Goal: Check status: Check status

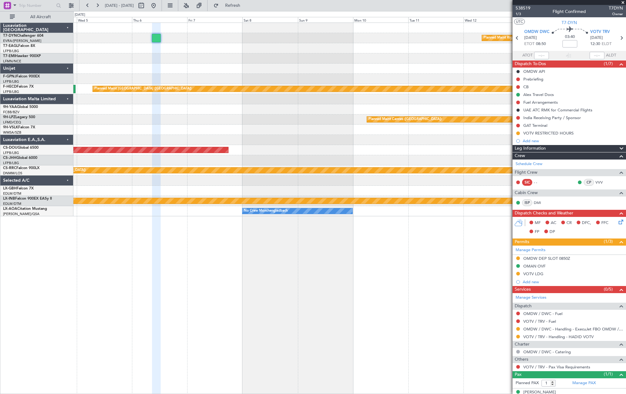
scroll to position [8, 0]
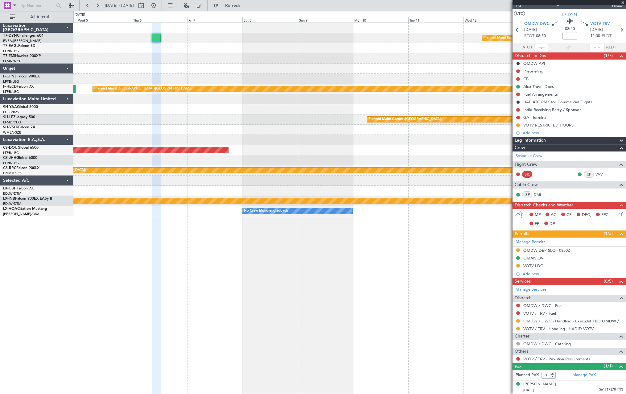
click at [624, 2] on span at bounding box center [623, 3] width 6 height 6
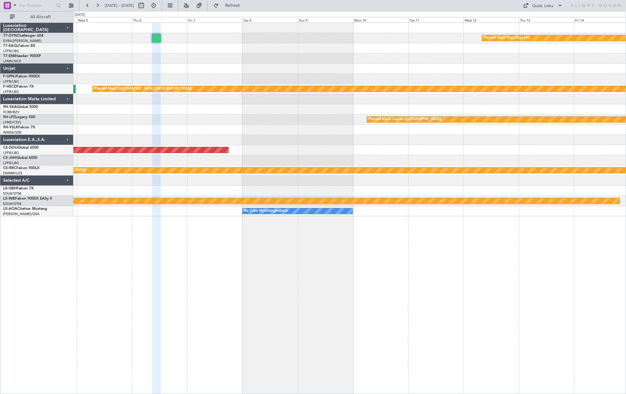
type input "0"
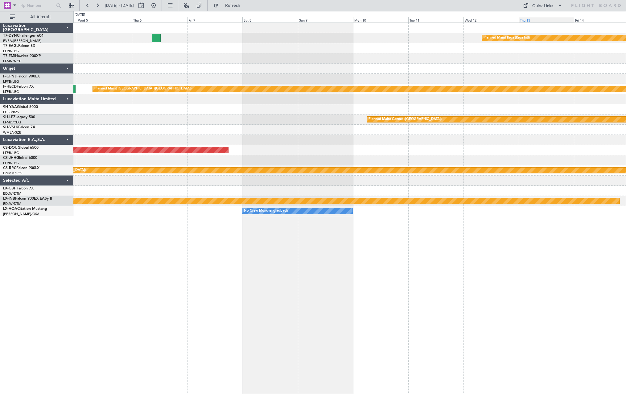
scroll to position [0, 0]
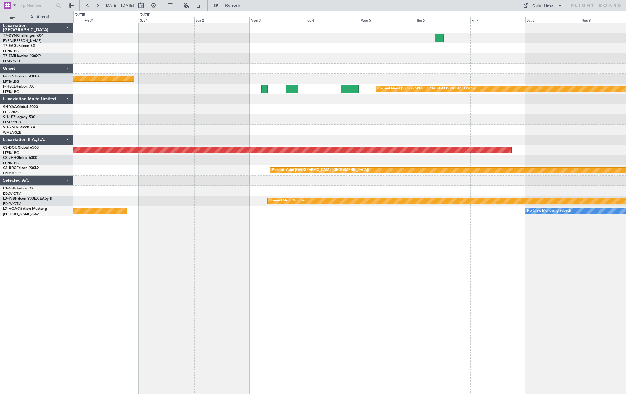
click at [539, 97] on div "Planned Maint [GEOGRAPHIC_DATA] ([GEOGRAPHIC_DATA]) Planned Maint [GEOGRAPHIC_D…" at bounding box center [349, 119] width 552 height 193
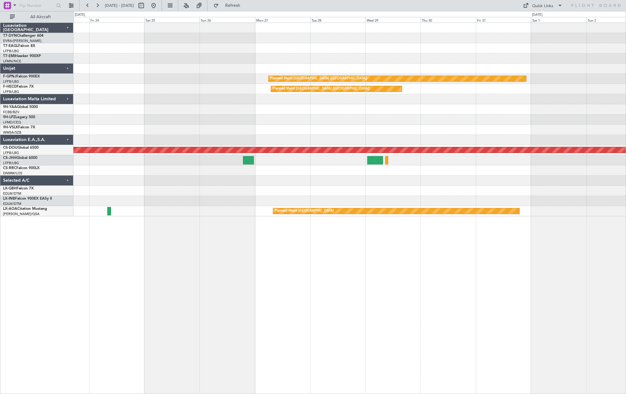
click at [552, 67] on div "Planned Maint [GEOGRAPHIC_DATA] ([GEOGRAPHIC_DATA]) No Crew Planned Maint [GEOG…" at bounding box center [349, 119] width 552 height 193
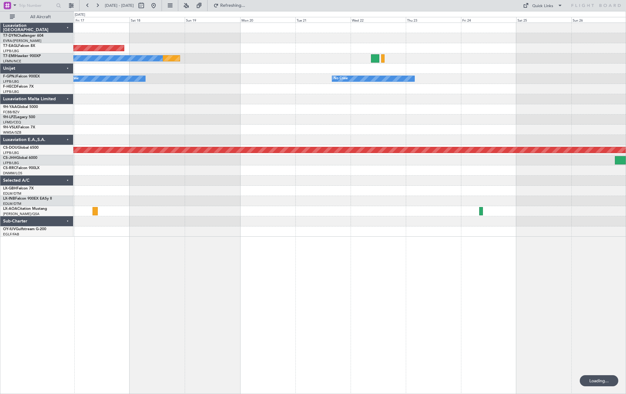
click at [561, 118] on div at bounding box center [349, 119] width 552 height 10
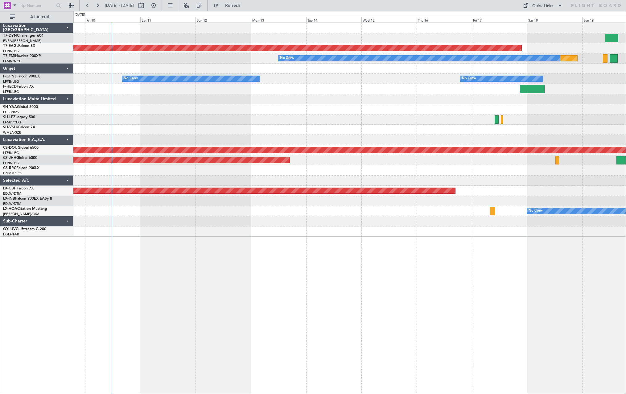
click at [237, 135] on div "Planned Maint Dubai (Al Maktoum Intl) Planned Maint No Crew No Crew No Crew No …" at bounding box center [349, 130] width 552 height 214
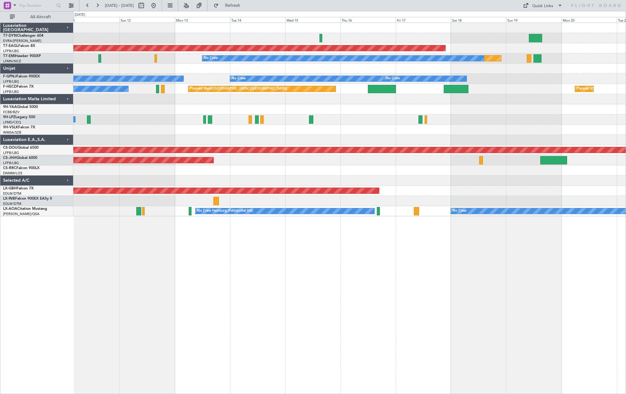
click at [126, 109] on div "Planned Maint Dubai (Al Maktoum Intl) Planned Maint No Crew No Crew No Crew No …" at bounding box center [349, 119] width 552 height 193
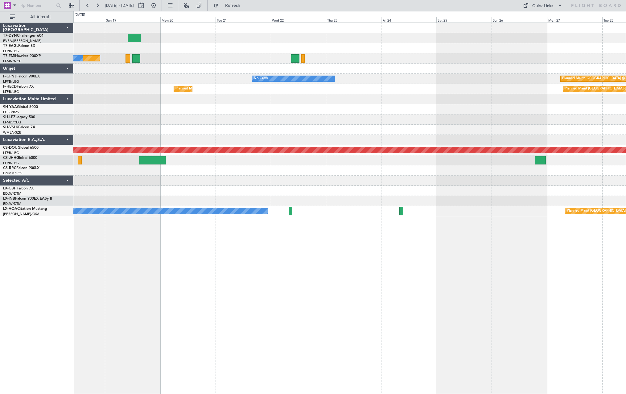
click at [46, 130] on div "Planned Maint Dubai (Al Maktoum Intl) Planned Maint No Crew No Crew Planned Mai…" at bounding box center [313, 202] width 626 height 383
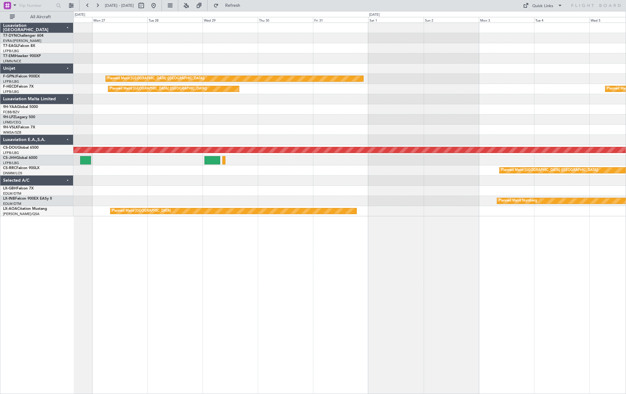
click at [145, 147] on div "Planned Maint [GEOGRAPHIC_DATA] ([GEOGRAPHIC_DATA]) Planned Maint [GEOGRAPHIC_D…" at bounding box center [349, 119] width 552 height 193
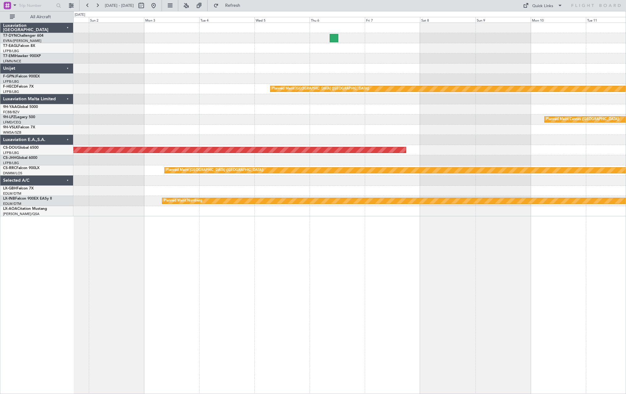
click at [110, 121] on div "Planned Maint Riga (Riga Intl) Planned Maint [GEOGRAPHIC_DATA] ([GEOGRAPHIC_DAT…" at bounding box center [349, 119] width 552 height 193
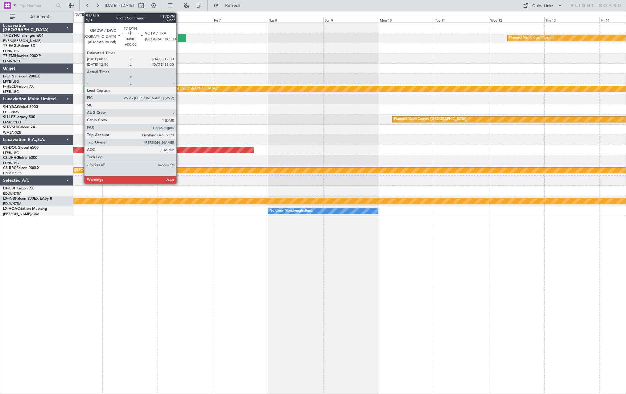
click at [179, 38] on div at bounding box center [182, 38] width 9 height 8
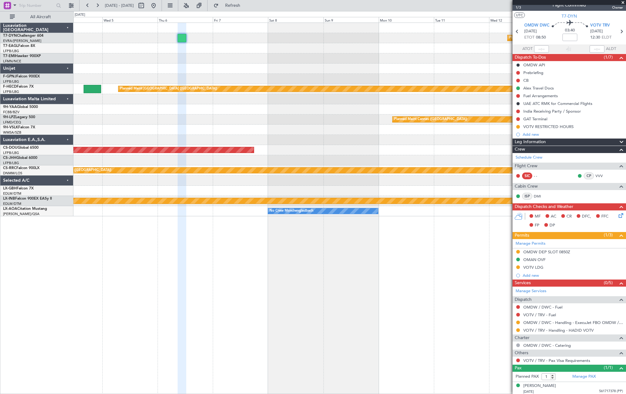
scroll to position [8, 0]
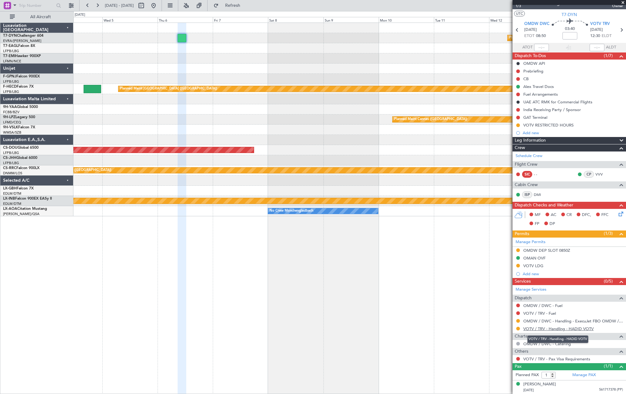
click at [575, 327] on link "VOTV / TRV - Handling - HADID VOTV" at bounding box center [558, 328] width 70 height 5
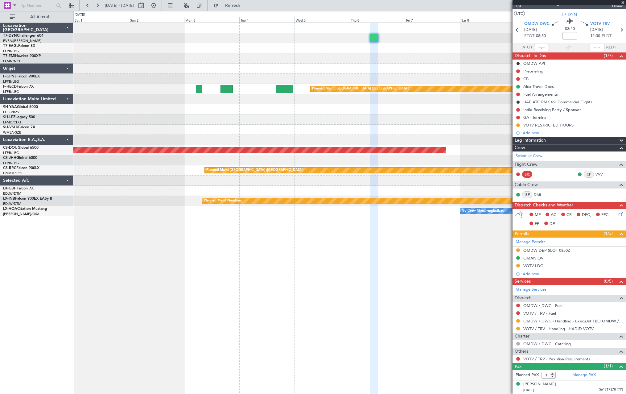
click at [434, 64] on div "Planned Maint Riga (Riga Intl) Planned Maint [GEOGRAPHIC_DATA] ([GEOGRAPHIC_DAT…" at bounding box center [349, 119] width 552 height 193
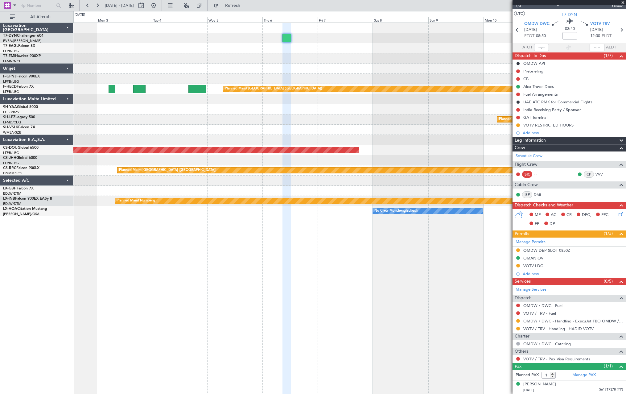
click at [107, 73] on div at bounding box center [349, 69] width 552 height 10
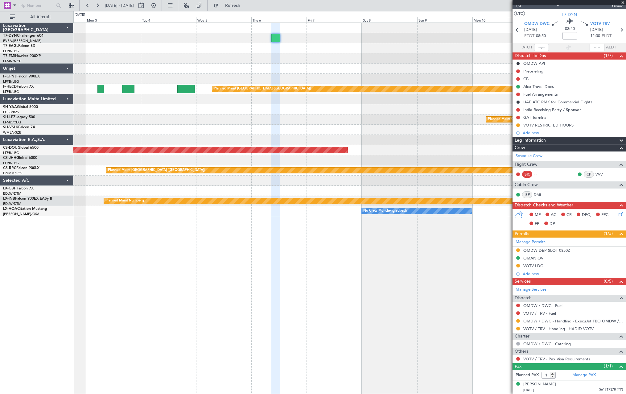
click at [163, 48] on div at bounding box center [349, 48] width 552 height 10
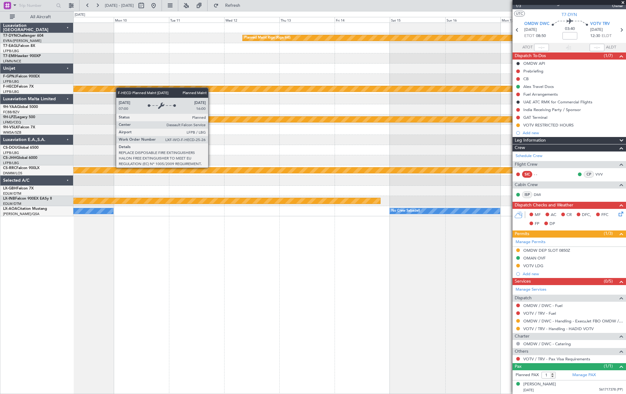
click at [494, 91] on div "Planned Maint Riga (Riga Intl) Planned Maint [GEOGRAPHIC_DATA] ([GEOGRAPHIC_DAT…" at bounding box center [349, 119] width 552 height 193
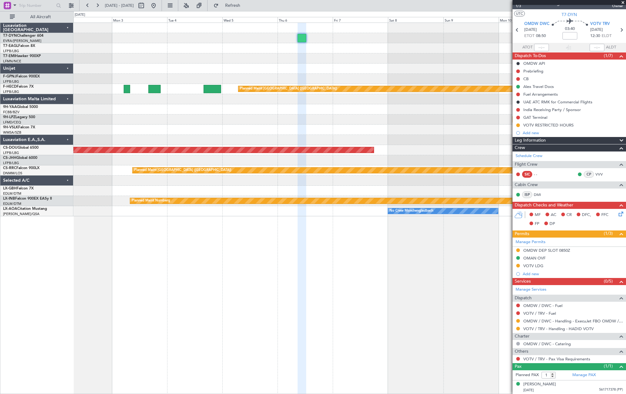
click at [439, 84] on div "Planned Maint Riga (Riga Intl) Planned Maint [GEOGRAPHIC_DATA] ([GEOGRAPHIC_DAT…" at bounding box center [349, 119] width 552 height 193
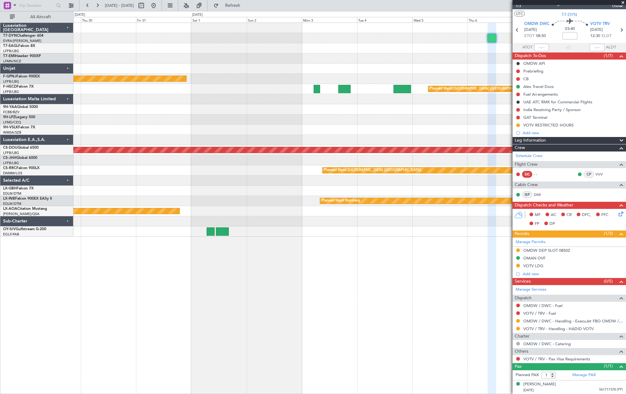
click at [130, 75] on div "Planned Maint [GEOGRAPHIC_DATA] ([GEOGRAPHIC_DATA]) Planned Maint [GEOGRAPHIC_D…" at bounding box center [349, 130] width 552 height 214
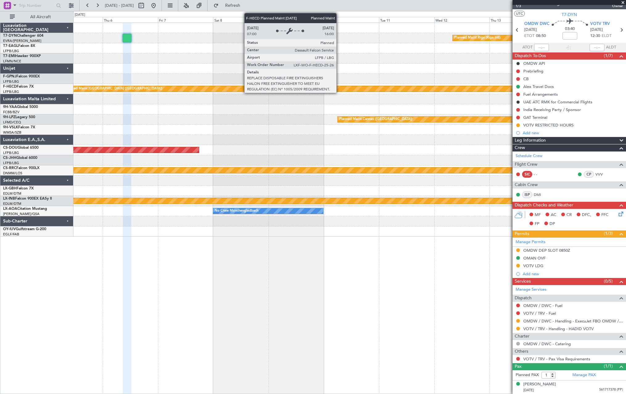
click at [125, 91] on div "Planned Maint [GEOGRAPHIC_DATA] ([GEOGRAPHIC_DATA])" at bounding box center [405, 89] width 683 height 6
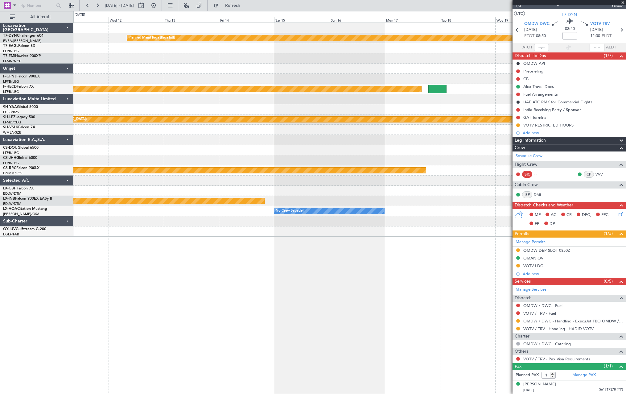
click at [152, 68] on div "Planned Maint Riga (Riga Intl) Planned Maint [GEOGRAPHIC_DATA] ([GEOGRAPHIC_DAT…" at bounding box center [349, 130] width 552 height 214
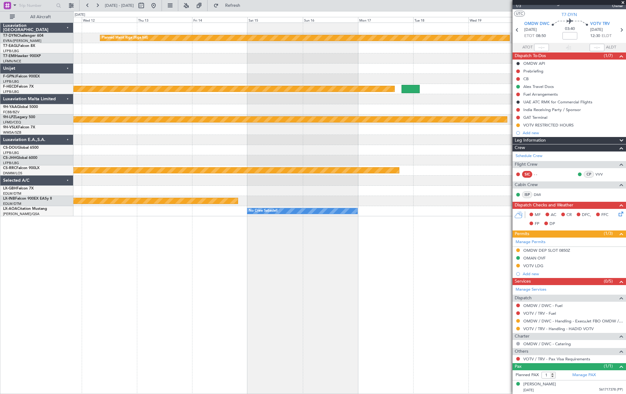
click at [94, 78] on div "Planned Maint Riga (Riga Intl) Planned Maint [GEOGRAPHIC_DATA] ([GEOGRAPHIC_DAT…" at bounding box center [349, 119] width 552 height 193
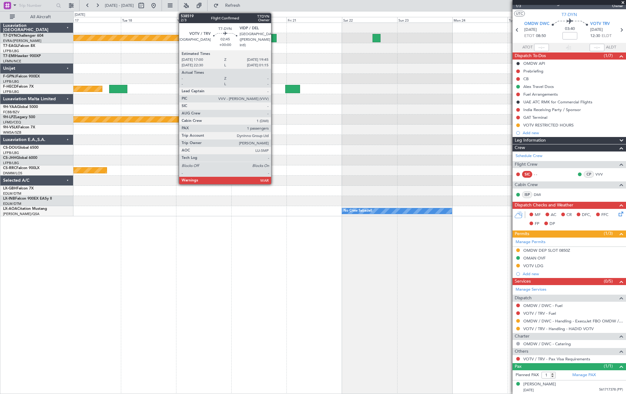
click at [274, 37] on div at bounding box center [273, 38] width 6 height 8
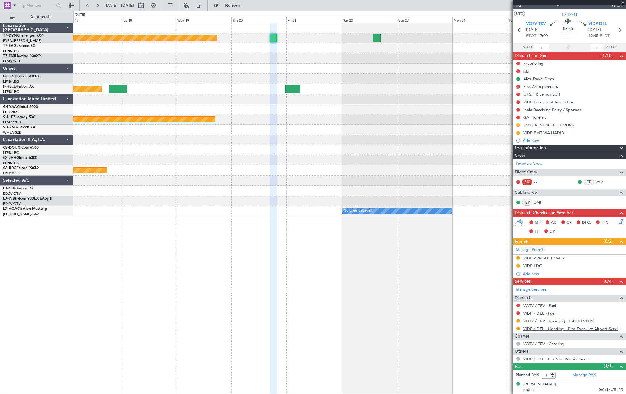
click at [574, 328] on link "VIDP / DEL - Handling - Bird ExecuJet Airport Services Private Limited VIDP / D…" at bounding box center [573, 328] width 100 height 5
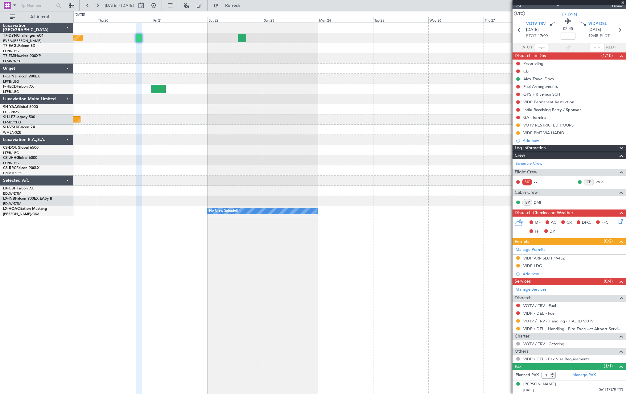
click at [223, 58] on div at bounding box center [349, 58] width 552 height 10
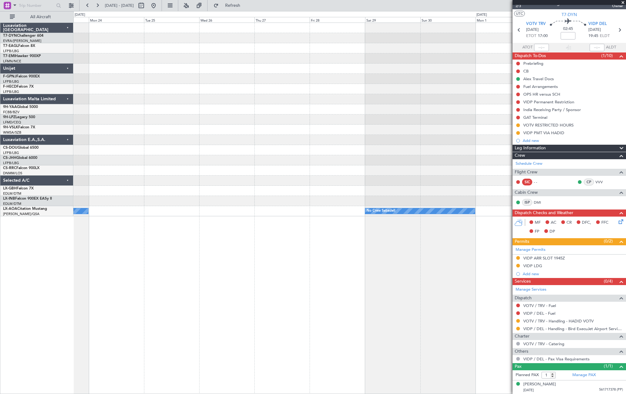
click at [165, 89] on div "No Crew Sabadell No Crew Sabadell No Crew Sabadell" at bounding box center [349, 119] width 552 height 193
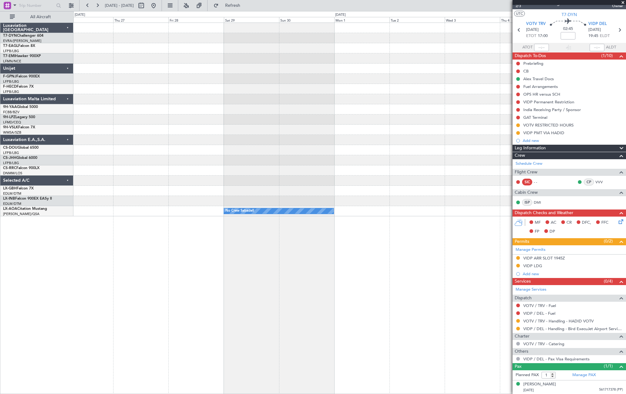
click at [103, 66] on div "No Crew Sabadell No Crew Sabadell No Crew Sabadell" at bounding box center [349, 119] width 552 height 193
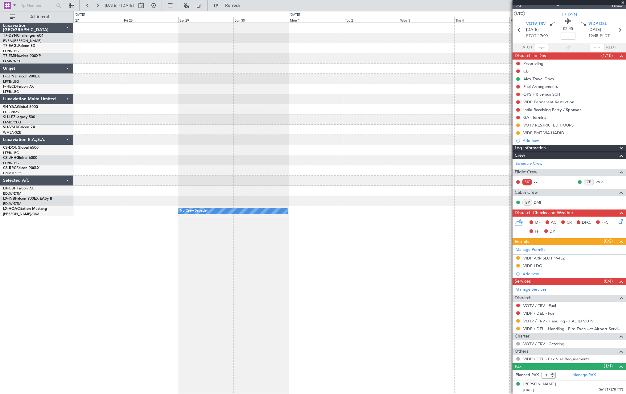
click at [99, 79] on div at bounding box center [349, 79] width 552 height 10
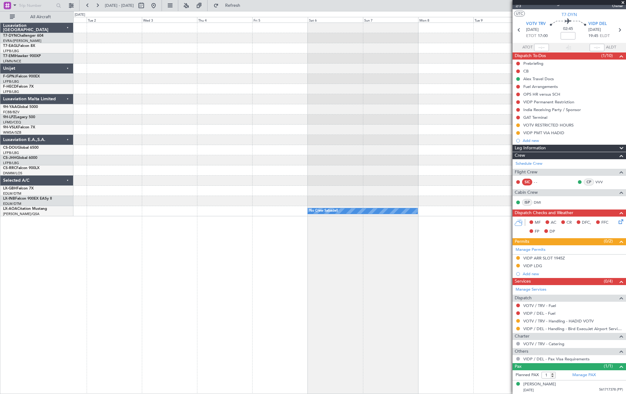
click at [140, 68] on div "No Crew Sabadell No Crew Sabadell" at bounding box center [349, 119] width 552 height 193
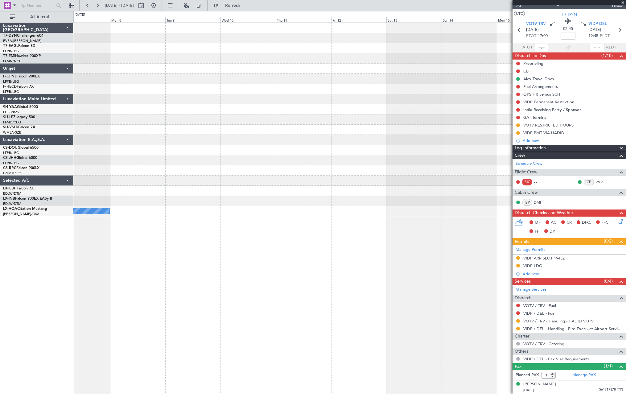
click at [174, 68] on div "No Crew Sabadell" at bounding box center [349, 119] width 552 height 193
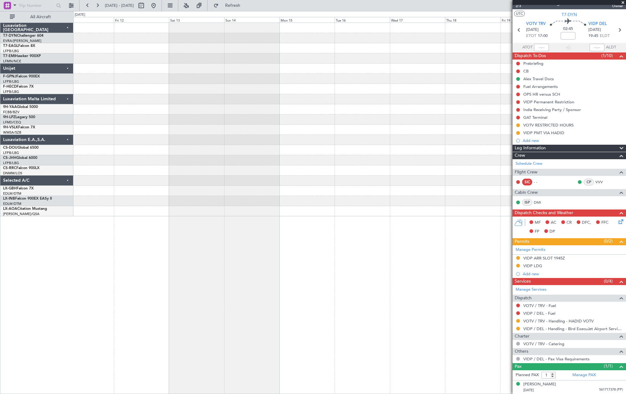
click at [106, 78] on div at bounding box center [349, 119] width 552 height 193
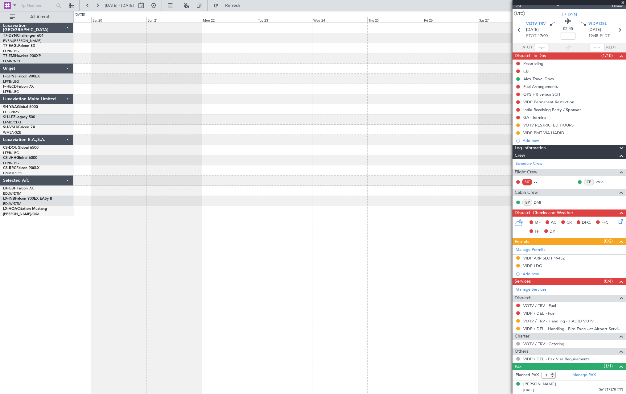
click at [173, 76] on div at bounding box center [349, 119] width 552 height 193
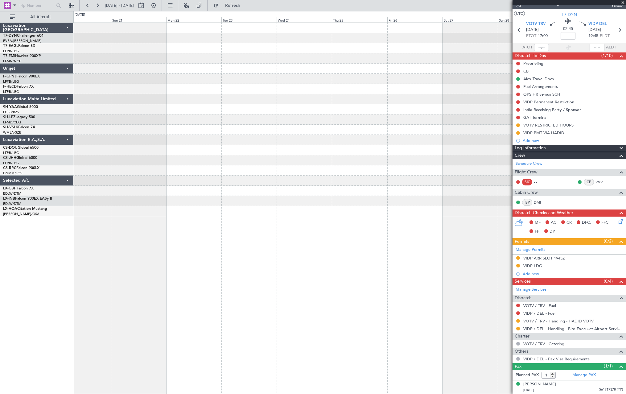
click at [212, 76] on div at bounding box center [349, 119] width 552 height 193
click at [133, 78] on div at bounding box center [349, 119] width 552 height 193
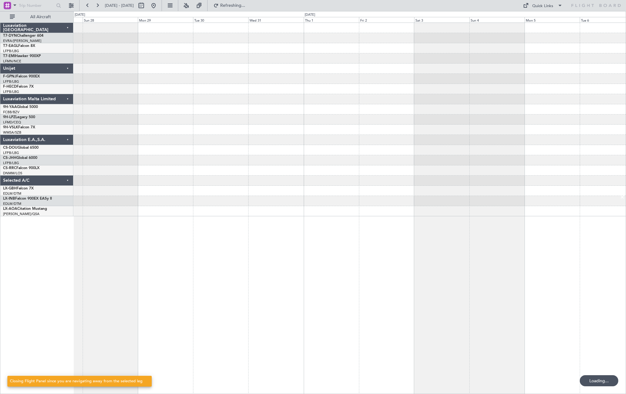
scroll to position [0, 0]
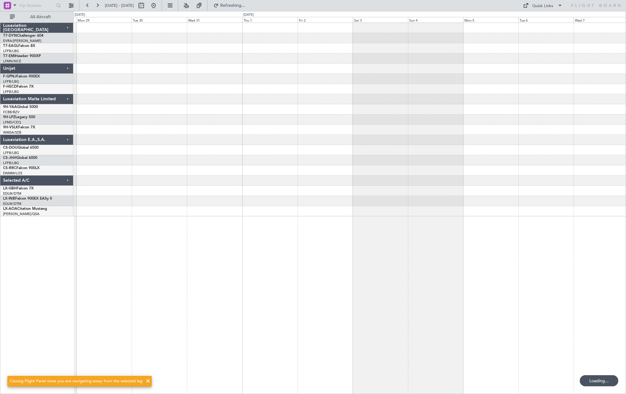
click at [145, 62] on div at bounding box center [349, 58] width 552 height 10
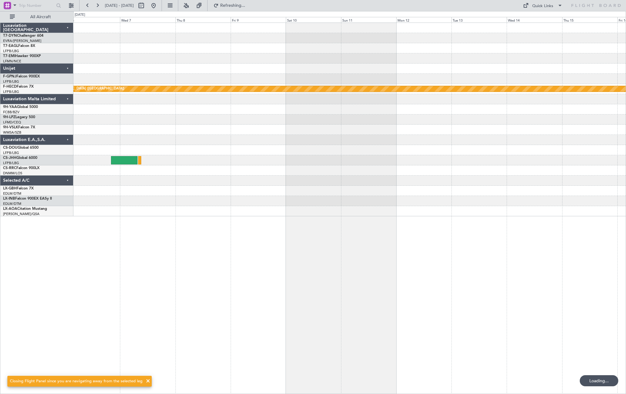
click at [110, 66] on div "Planned Maint [GEOGRAPHIC_DATA] ([GEOGRAPHIC_DATA])" at bounding box center [349, 119] width 552 height 193
click at [114, 78] on div "Planned Maint [GEOGRAPHIC_DATA] ([GEOGRAPHIC_DATA])" at bounding box center [349, 119] width 552 height 193
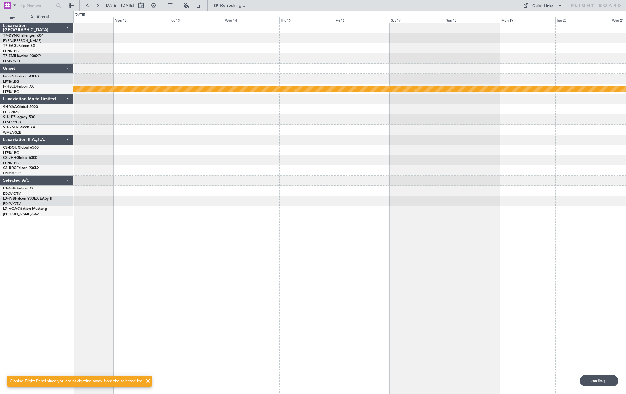
click at [240, 64] on div "Planned Maint [GEOGRAPHIC_DATA] ([GEOGRAPHIC_DATA])" at bounding box center [349, 119] width 552 height 193
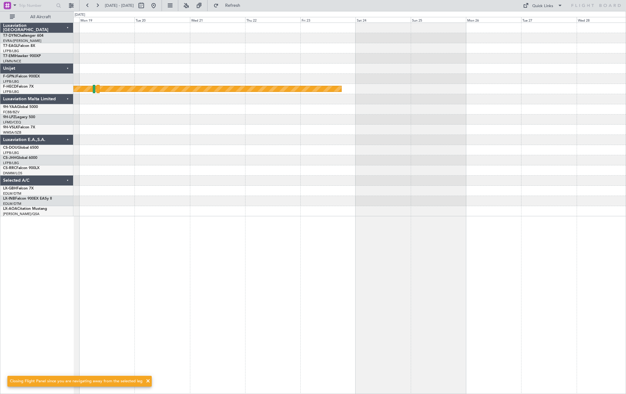
click at [157, 78] on div "Planned Maint [GEOGRAPHIC_DATA] ([GEOGRAPHIC_DATA])" at bounding box center [349, 119] width 552 height 193
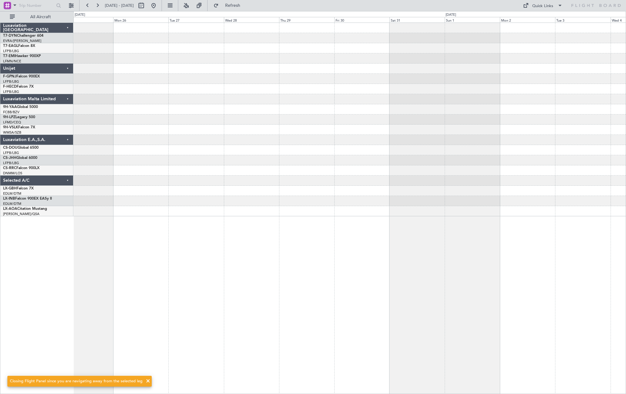
click at [381, 51] on div at bounding box center [349, 48] width 552 height 10
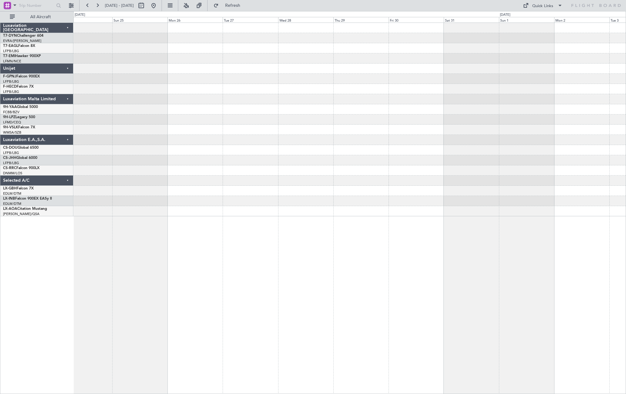
click at [476, 74] on div "Planned Maint [GEOGRAPHIC_DATA] ([GEOGRAPHIC_DATA])" at bounding box center [349, 119] width 552 height 193
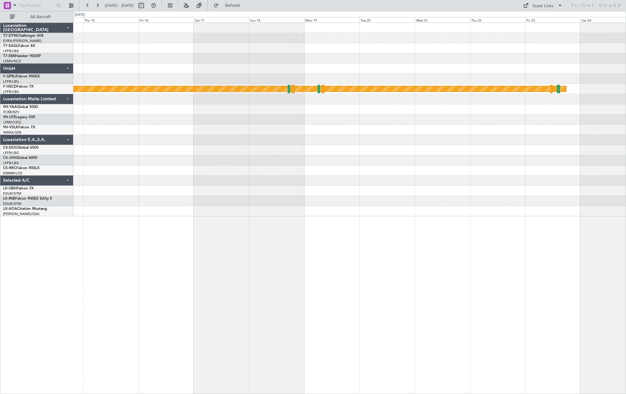
click at [434, 57] on div "Planned Maint [GEOGRAPHIC_DATA] ([GEOGRAPHIC_DATA])" at bounding box center [349, 119] width 552 height 193
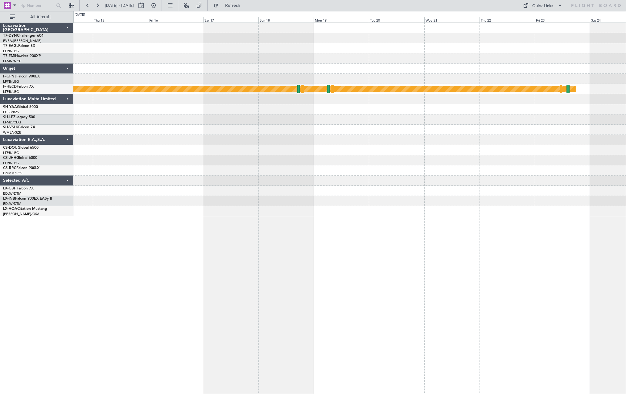
click at [423, 56] on div "Planned Maint [GEOGRAPHIC_DATA] ([GEOGRAPHIC_DATA])" at bounding box center [349, 119] width 552 height 193
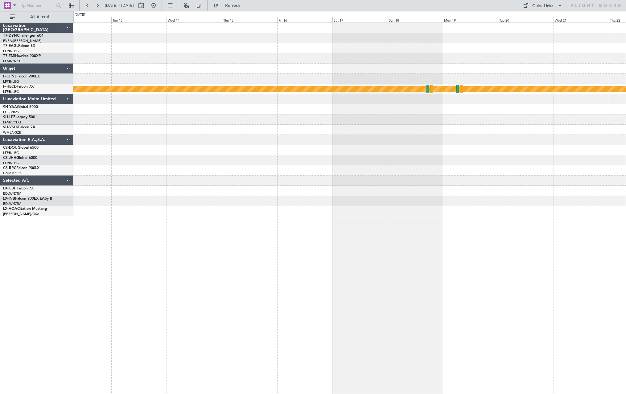
click at [535, 72] on div "Planned Maint [GEOGRAPHIC_DATA] ([GEOGRAPHIC_DATA])" at bounding box center [349, 119] width 552 height 193
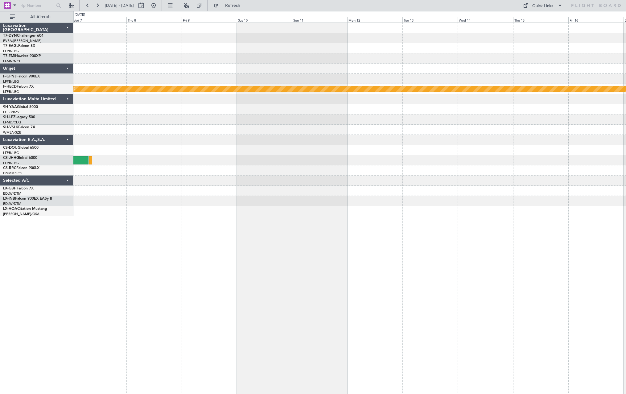
click at [541, 64] on div at bounding box center [349, 69] width 552 height 10
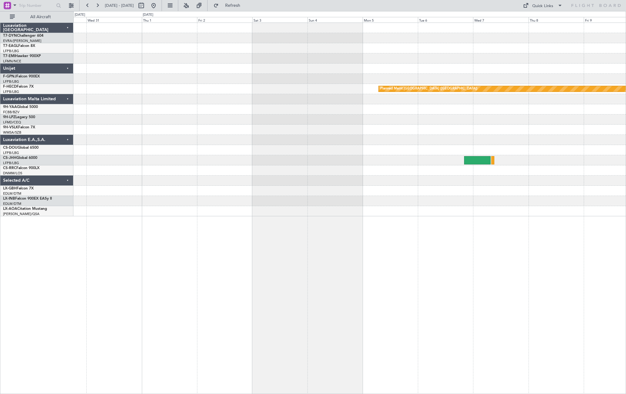
click at [544, 52] on div at bounding box center [349, 48] width 552 height 10
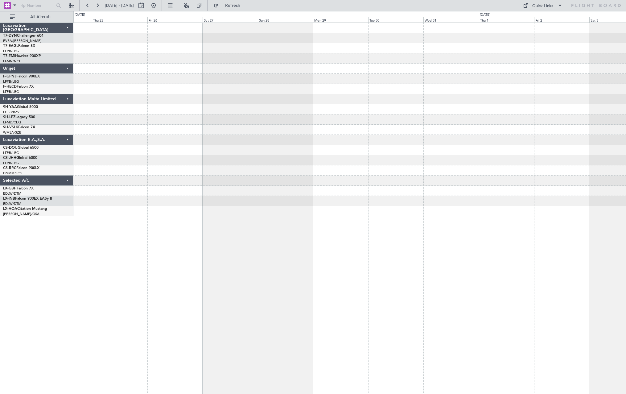
click at [592, 66] on div "Planned Maint [GEOGRAPHIC_DATA] ([GEOGRAPHIC_DATA])" at bounding box center [349, 119] width 552 height 193
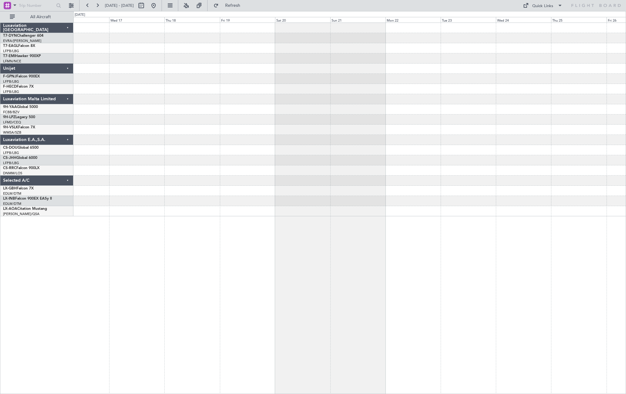
click at [531, 79] on div at bounding box center [349, 119] width 552 height 193
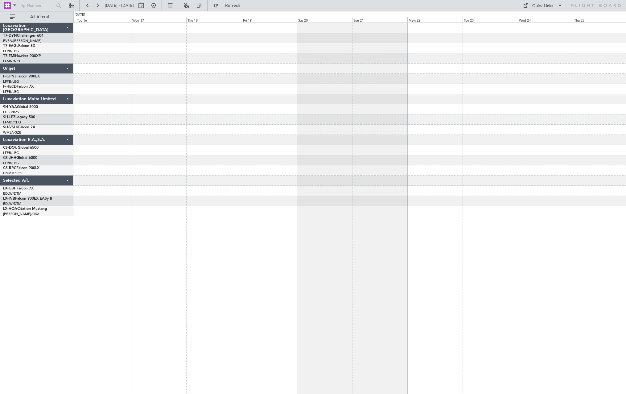
click at [481, 72] on div at bounding box center [349, 119] width 552 height 193
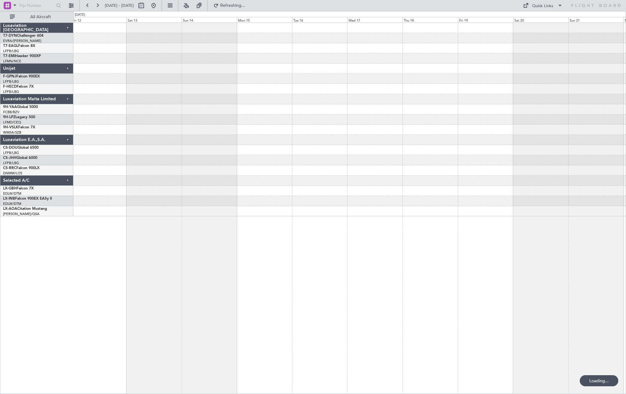
click at [461, 61] on div at bounding box center [349, 58] width 552 height 10
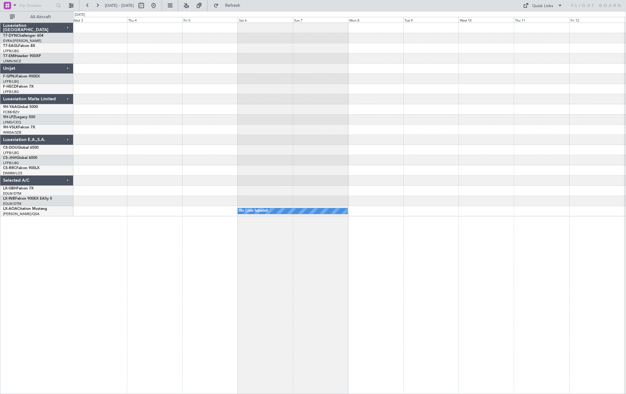
click at [505, 73] on div at bounding box center [349, 69] width 552 height 10
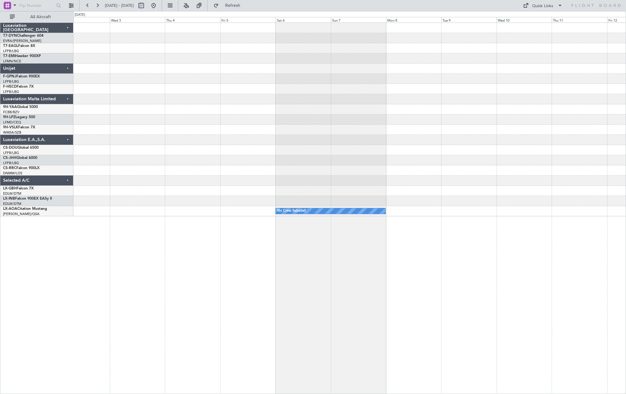
click at [435, 83] on div at bounding box center [349, 79] width 552 height 10
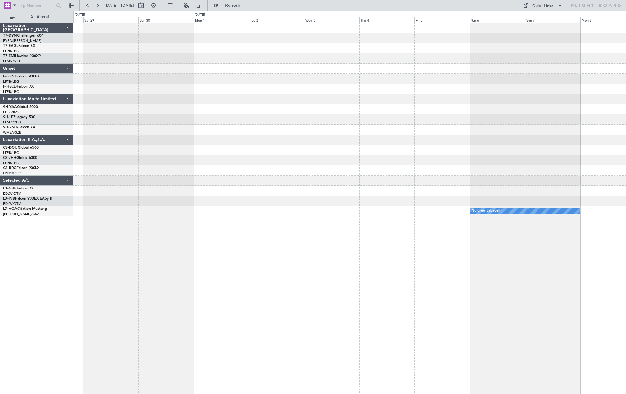
click at [424, 84] on div "No Crew Sabadell" at bounding box center [349, 119] width 552 height 193
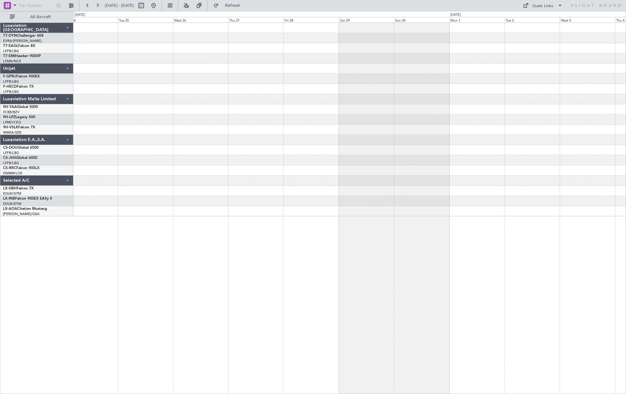
click at [440, 76] on div "No Crew Sabadell" at bounding box center [349, 119] width 552 height 193
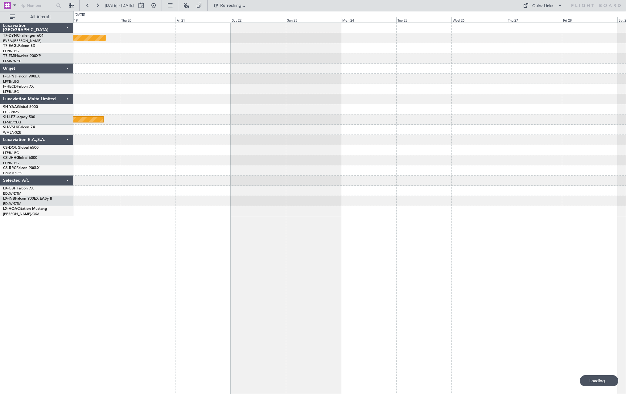
click at [413, 69] on div "Planned Maint Riga (Riga Intl) Planned Maint [GEOGRAPHIC_DATA] ([GEOGRAPHIC_DAT…" at bounding box center [349, 119] width 552 height 193
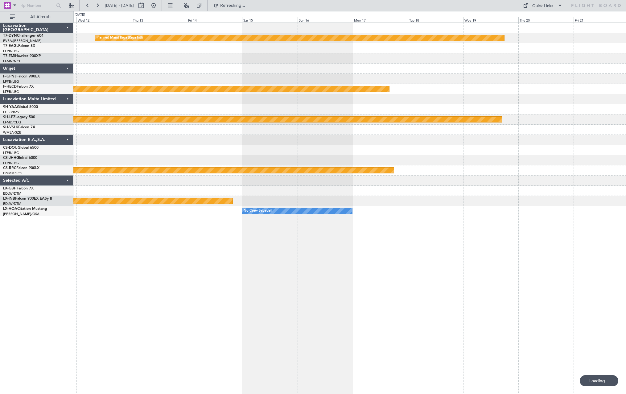
click at [394, 67] on div "Planned Maint Riga (Riga Intl) Planned Maint [GEOGRAPHIC_DATA] ([GEOGRAPHIC_DAT…" at bounding box center [349, 119] width 552 height 193
click at [362, 76] on div at bounding box center [349, 79] width 552 height 10
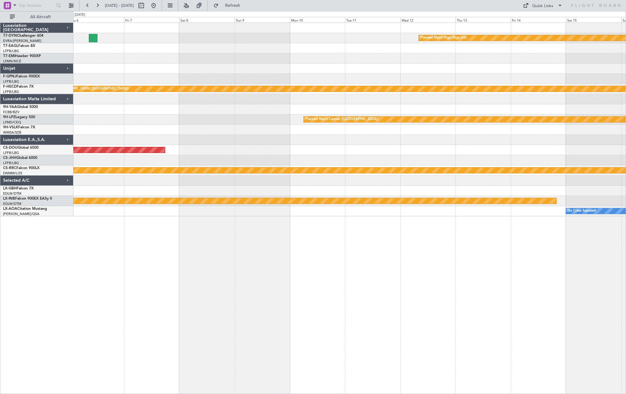
click at [325, 84] on div "Planned Maint Riga (Riga Intl) Planned Maint [GEOGRAPHIC_DATA] ([GEOGRAPHIC_DAT…" at bounding box center [349, 119] width 552 height 193
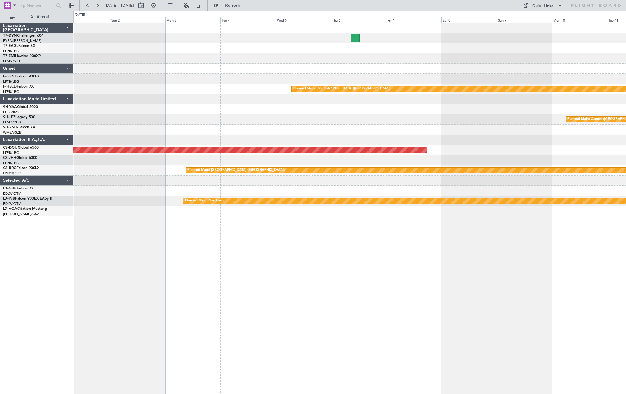
click at [328, 67] on div "Planned Maint Riga (Riga Intl) Planned Maint [GEOGRAPHIC_DATA] ([GEOGRAPHIC_DAT…" at bounding box center [349, 119] width 552 height 193
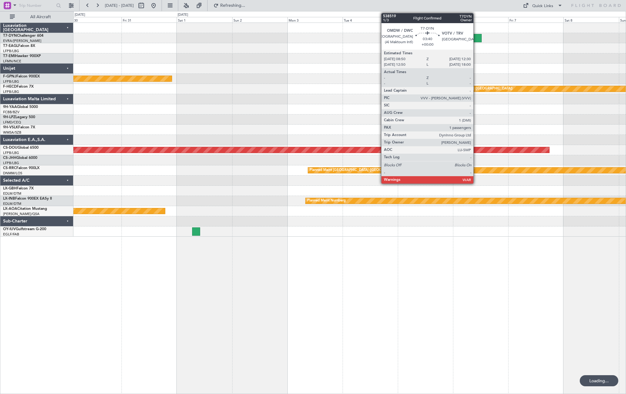
click at [476, 38] on div at bounding box center [477, 38] width 9 height 8
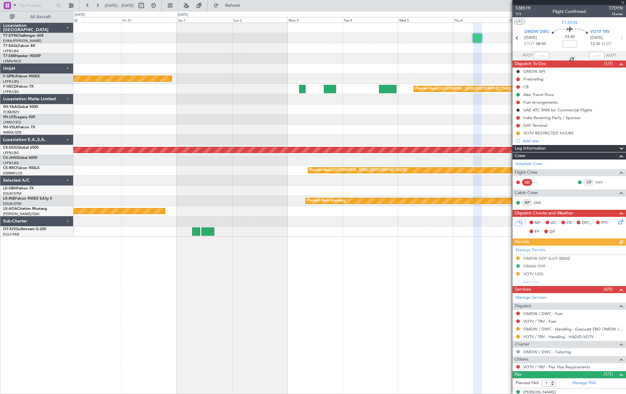
scroll to position [8, 0]
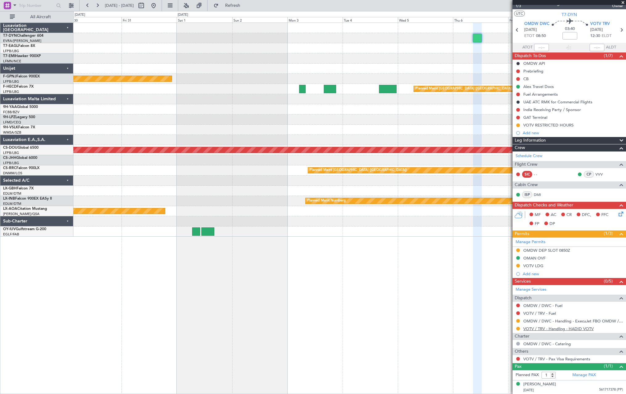
click at [559, 330] on link "VOTV / TRV - Handling - HADID VOTV" at bounding box center [558, 328] width 70 height 5
click at [551, 329] on link "VOTV / TRV - Handling - HADID VOTV" at bounding box center [558, 328] width 70 height 5
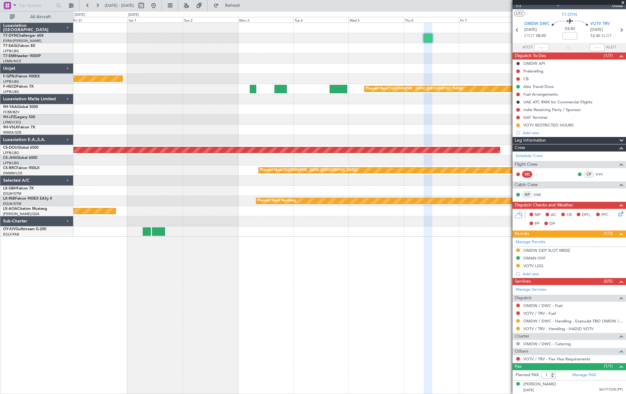
click at [383, 49] on div at bounding box center [349, 48] width 552 height 10
click at [539, 330] on link "VOTV / TRV - Handling - HADID VOTV" at bounding box center [558, 328] width 70 height 5
click at [532, 325] on div "VOTV / TRV - Handling - HADID VOTV" at bounding box center [569, 329] width 113 height 8
click at [532, 329] on link "VOTV / TRV - Handling - HADID VOTV" at bounding box center [558, 328] width 70 height 5
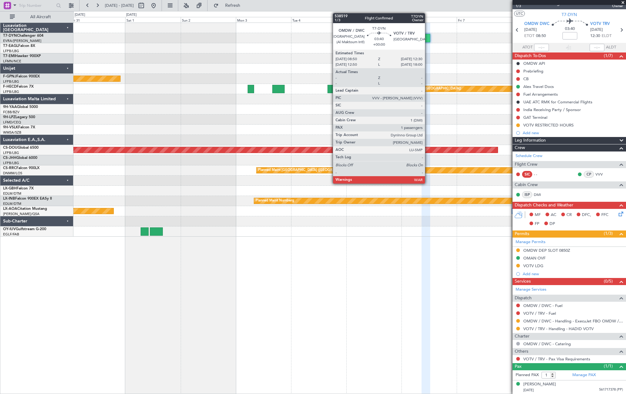
click at [428, 38] on div at bounding box center [426, 38] width 9 height 8
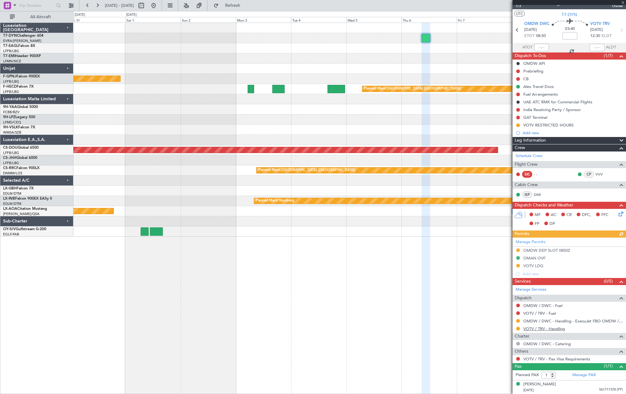
click at [552, 328] on link "VOTV / TRV - Handling" at bounding box center [544, 328] width 42 height 5
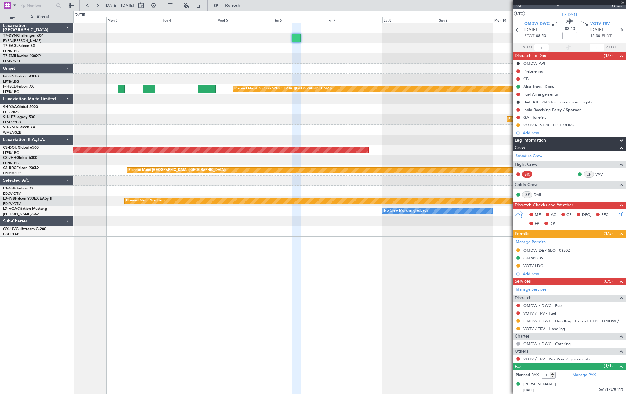
click at [313, 67] on div at bounding box center [349, 69] width 552 height 10
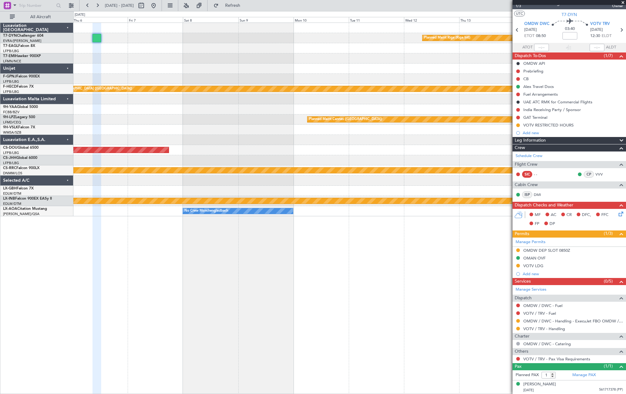
click at [188, 63] on div at bounding box center [349, 58] width 552 height 10
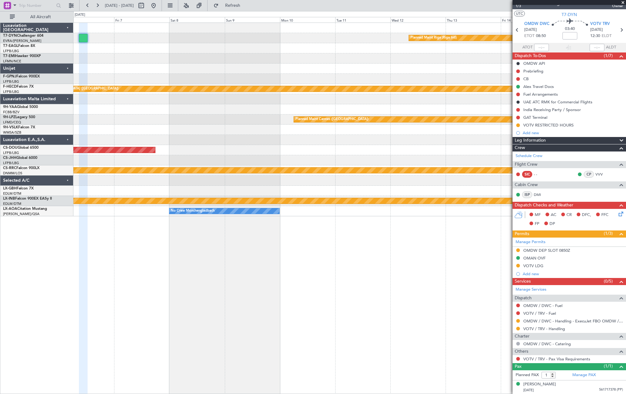
click at [209, 64] on div "Planned Maint Riga (Riga Intl) Planned Maint [GEOGRAPHIC_DATA] ([GEOGRAPHIC_DAT…" at bounding box center [349, 119] width 552 height 193
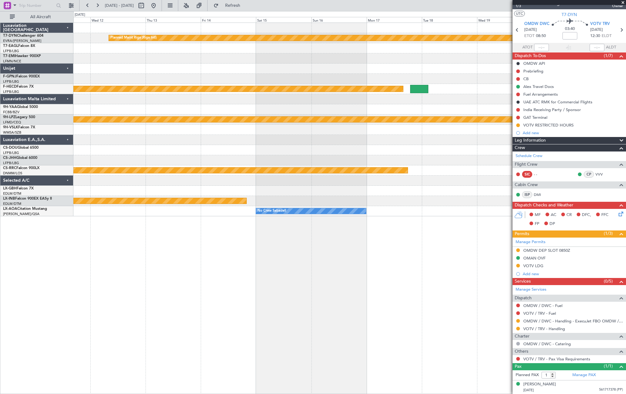
click at [215, 76] on div at bounding box center [349, 79] width 552 height 10
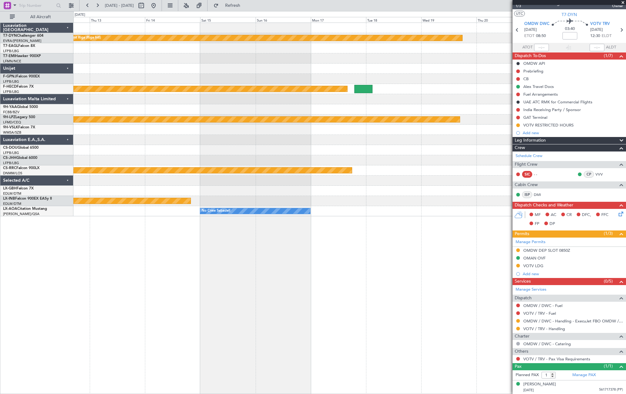
click at [247, 70] on div at bounding box center [349, 69] width 552 height 10
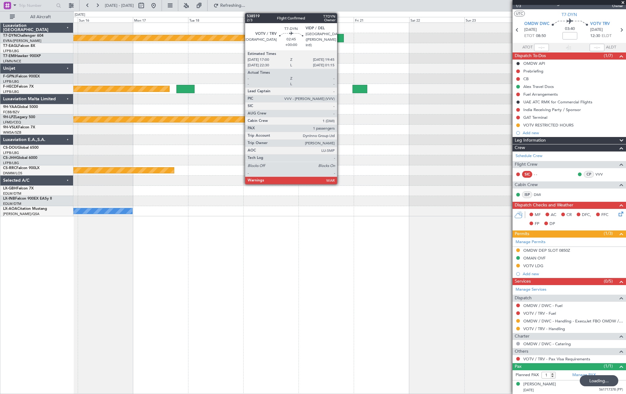
click at [340, 37] on div at bounding box center [340, 38] width 6 height 8
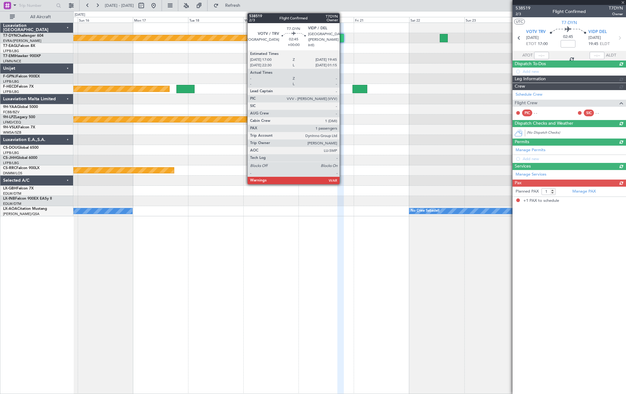
scroll to position [0, 0]
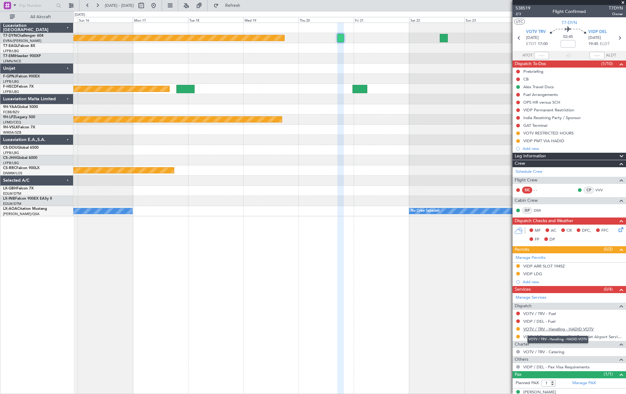
click at [537, 327] on link "VOTV / TRV - Handling - HADID VOTV" at bounding box center [558, 328] width 70 height 5
click at [246, 3] on span "Refresh" at bounding box center [233, 5] width 26 height 4
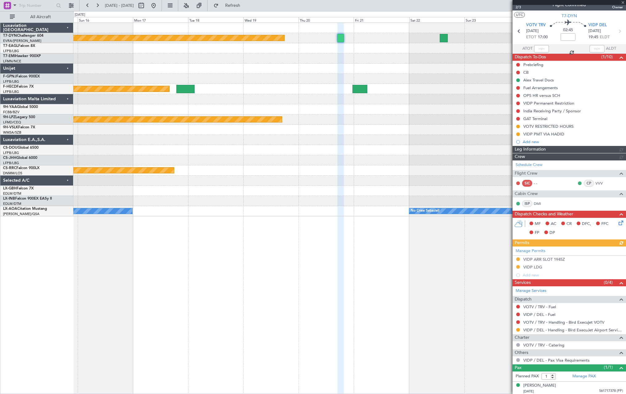
scroll to position [8, 0]
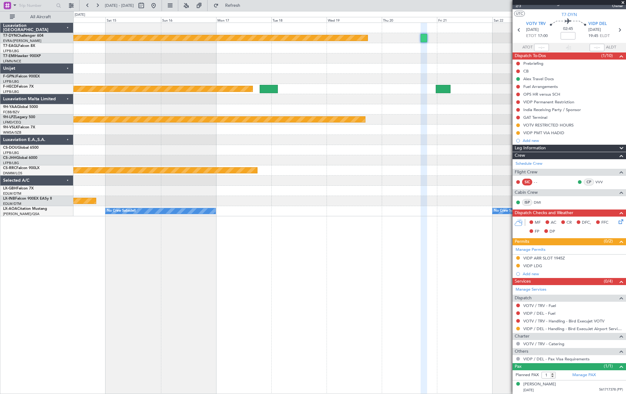
click at [415, 53] on div "Planned Maint Riga (Riga Intl) Planned Maint [GEOGRAPHIC_DATA] ([GEOGRAPHIC_DAT…" at bounding box center [349, 119] width 552 height 193
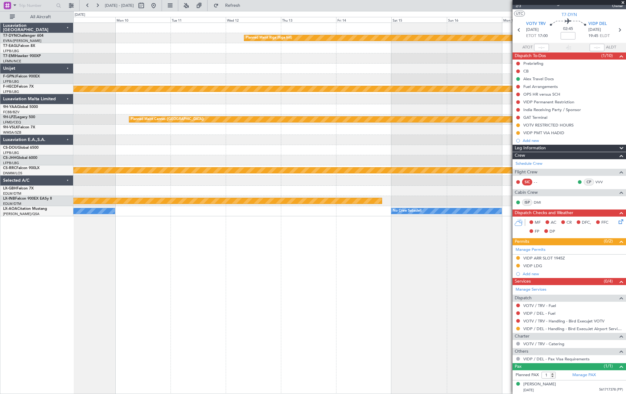
click at [493, 50] on div "Planned Maint Riga (Riga Intl) Planned Maint [GEOGRAPHIC_DATA] ([GEOGRAPHIC_DAT…" at bounding box center [349, 119] width 552 height 193
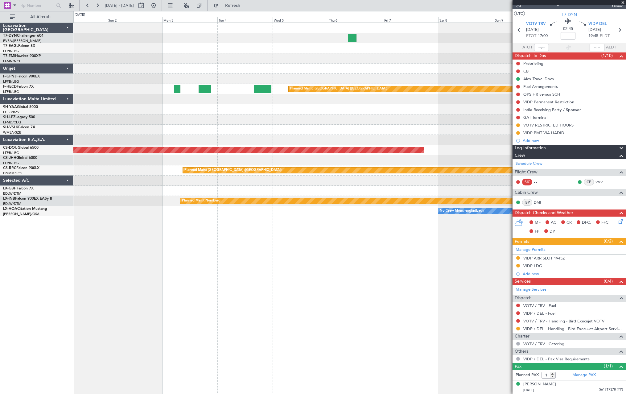
click at [459, 58] on div at bounding box center [349, 58] width 552 height 10
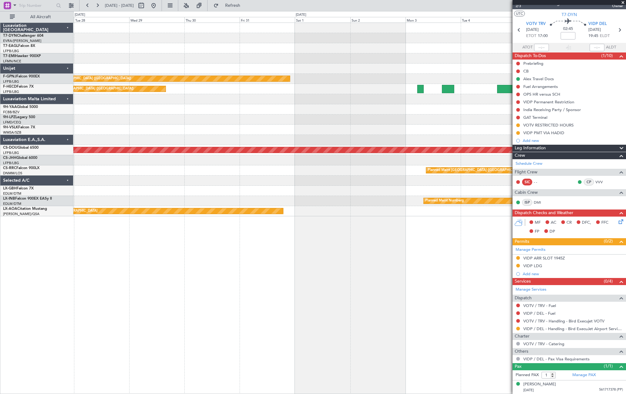
click at [424, 55] on div "Planned Maint [GEOGRAPHIC_DATA] ([GEOGRAPHIC_DATA]) Planned Maint [GEOGRAPHIC_D…" at bounding box center [349, 119] width 552 height 193
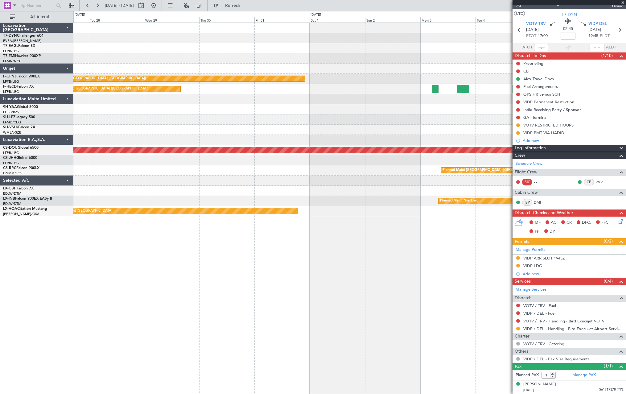
click at [460, 47] on div "Planned Maint [GEOGRAPHIC_DATA] ([GEOGRAPHIC_DATA]) Planned Maint [GEOGRAPHIC_D…" at bounding box center [349, 119] width 552 height 193
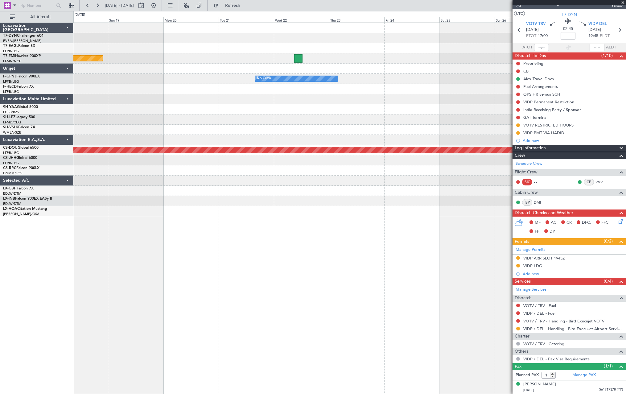
click at [390, 69] on div "Planned Maint Dubai (Al Maktoum Intl) No Crew Planned Maint Planned Maint [GEOG…" at bounding box center [349, 119] width 552 height 193
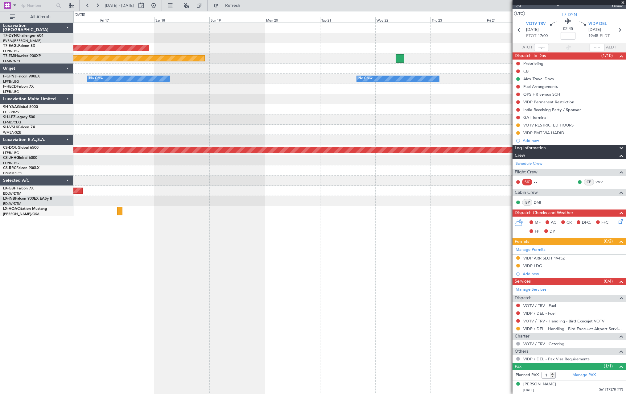
click at [374, 86] on div "Planned Maint Dubai (Al Maktoum Intl) No Crew Planned Maint No Crew No Crew Pla…" at bounding box center [349, 119] width 552 height 193
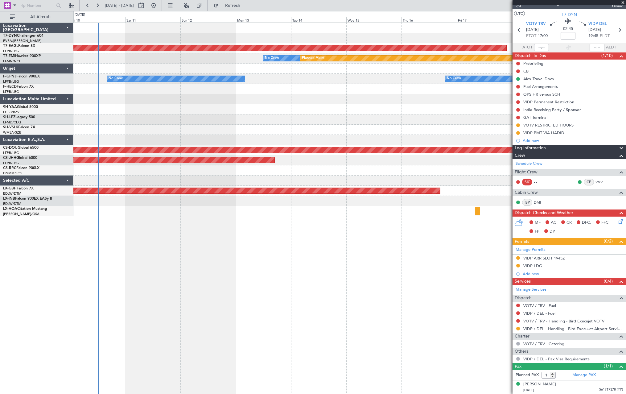
click at [365, 103] on div "Planned Maint Dubai (Al Maktoum Intl) No Crew Planned Maint No Crew No Crew No …" at bounding box center [349, 119] width 552 height 193
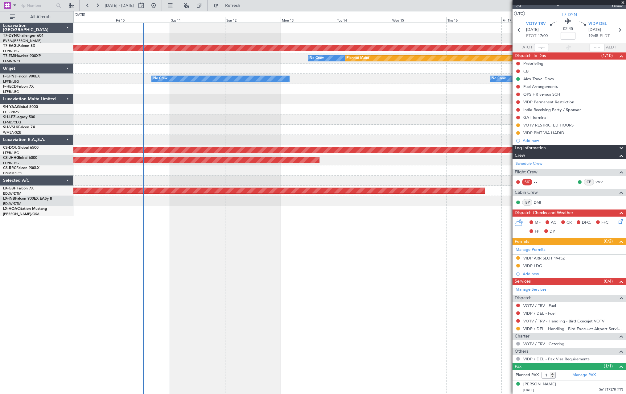
click at [100, 115] on div "Planned Maint Dubai (Al Maktoum Intl) No Crew Planned Maint No Crew No Crew No …" at bounding box center [349, 119] width 552 height 193
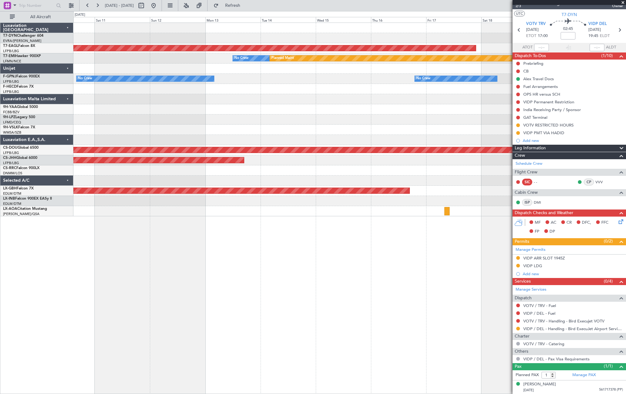
click at [292, 110] on div at bounding box center [349, 109] width 552 height 10
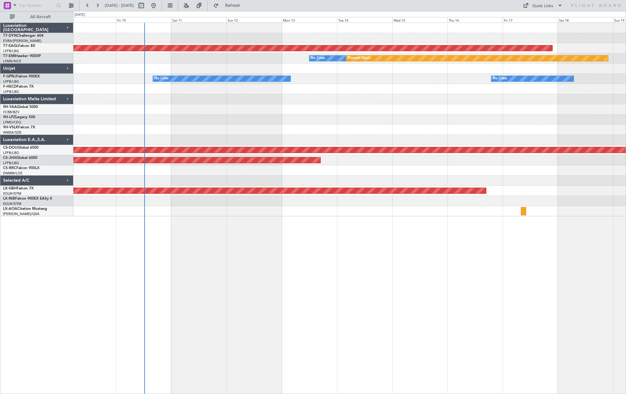
scroll to position [0, 0]
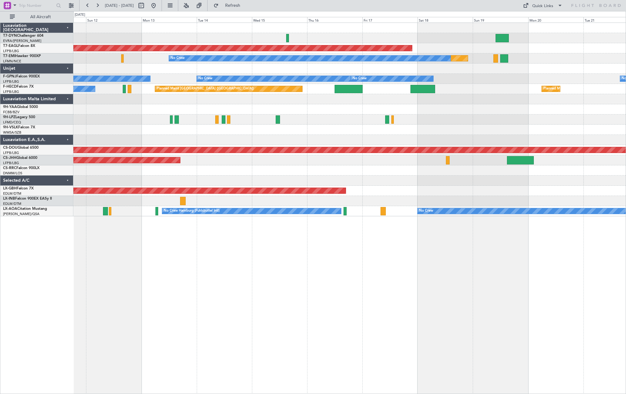
click at [368, 128] on div at bounding box center [349, 130] width 552 height 10
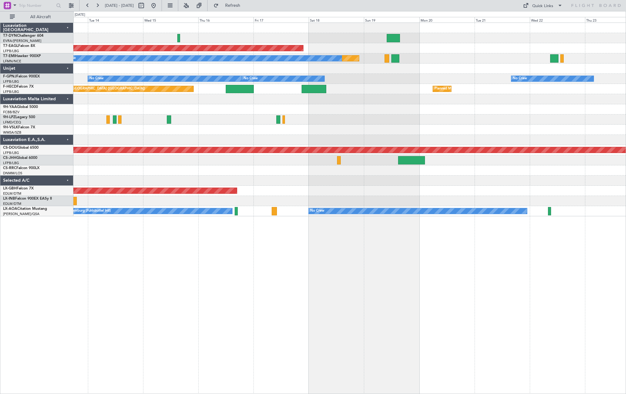
click at [420, 97] on div "Planned Maint Dubai (Al Maktoum Intl) Planned Maint No Crew No Crew No Crew No …" at bounding box center [349, 119] width 552 height 193
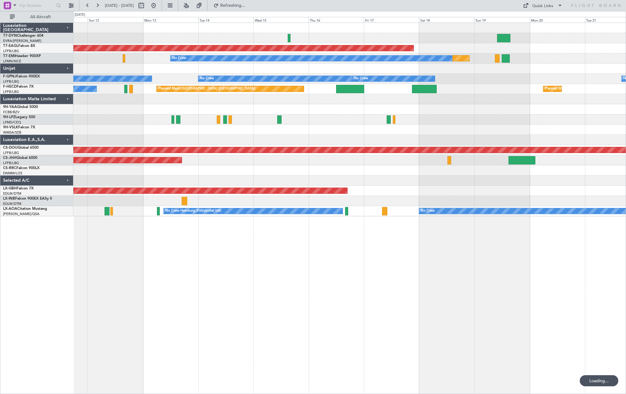
click at [473, 59] on div "Planned Maint Dubai (Al Maktoum Intl) Planned Maint No Crew No Crew No Crew No …" at bounding box center [349, 119] width 552 height 193
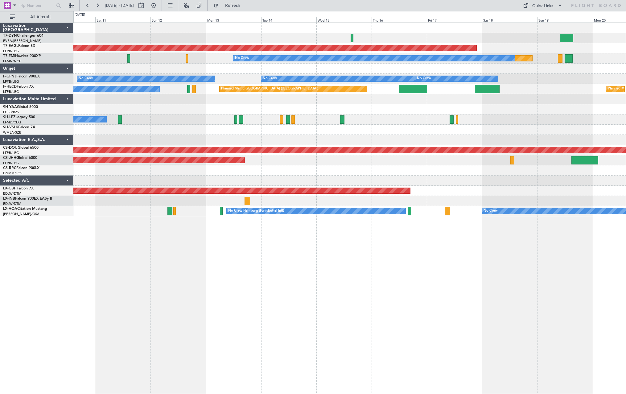
click at [222, 75] on div "Planned Maint Dubai (Al Maktoum Intl) Planned Maint No Crew No Crew No Crew No …" at bounding box center [349, 119] width 552 height 193
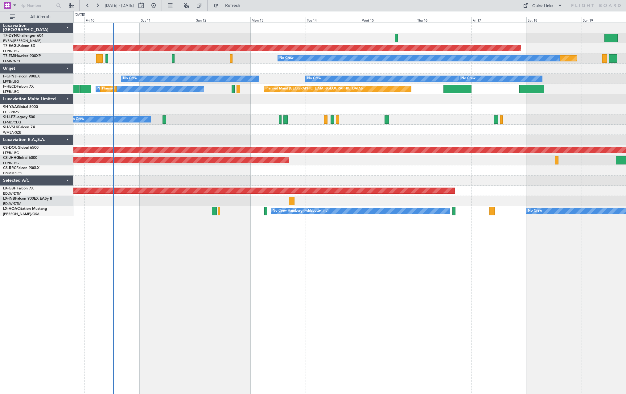
click at [254, 128] on div "Planned Maint Dubai (Al Maktoum Intl) Planned Maint No Crew No Crew No Crew No …" at bounding box center [349, 119] width 552 height 193
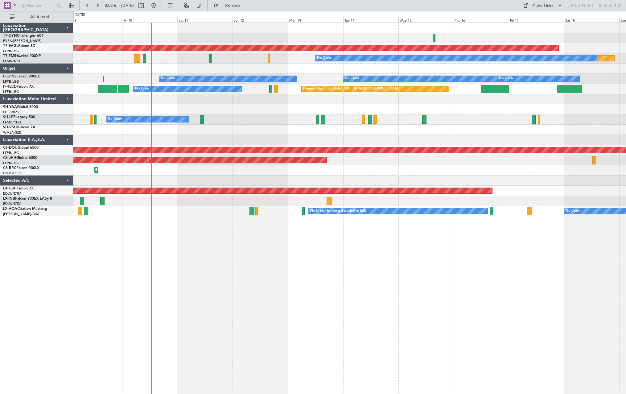
click at [551, 286] on div "Planned Maint Dubai (Al Maktoum Intl) Planned Maint No Crew No Crew Planned Mai…" at bounding box center [349, 208] width 553 height 371
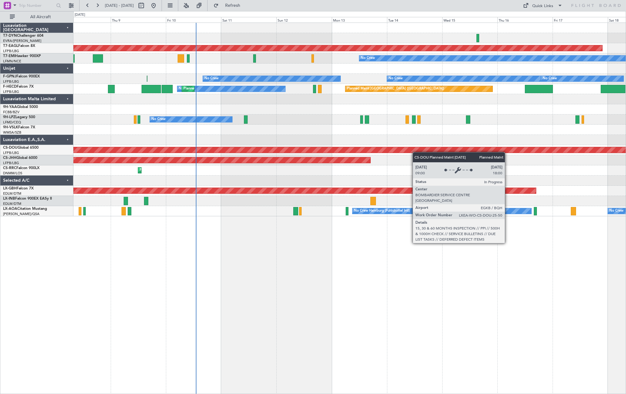
click at [439, 152] on div "Planned Maint Dubai (Al Maktoum Intl) Planned Maint No Crew No Crew No Crew No …" at bounding box center [349, 119] width 552 height 193
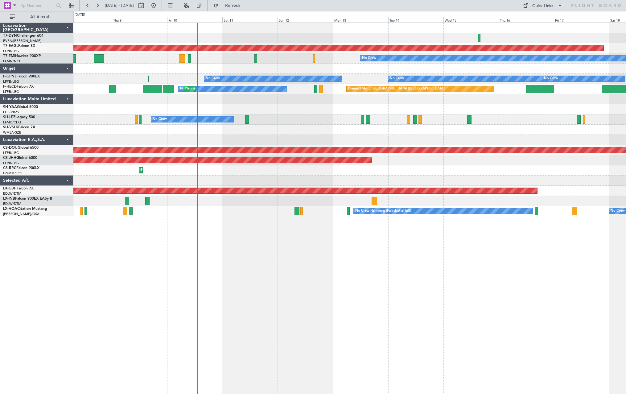
click at [224, 64] on div "Planned Maint Dubai (Al Maktoum Intl) Planned Maint No Crew No Crew No Crew No …" at bounding box center [349, 119] width 552 height 193
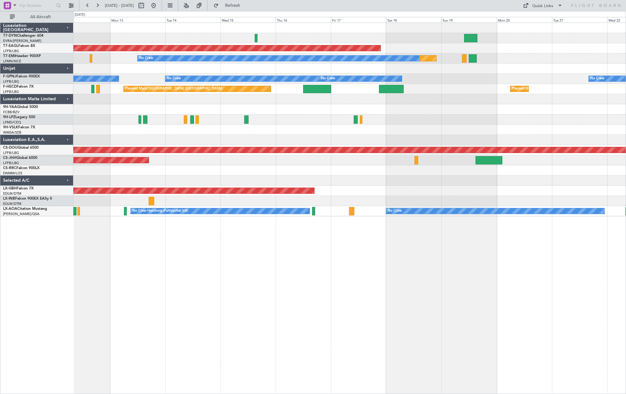
click at [179, 51] on div "Planned Maint Dubai (Al Maktoum Intl) Planned Maint No Crew No Crew No Crew No …" at bounding box center [349, 119] width 552 height 193
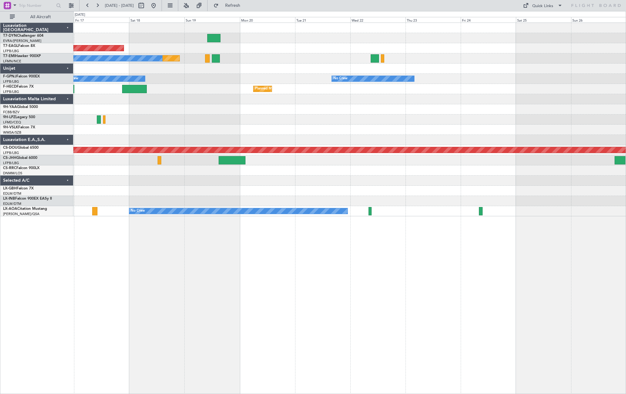
click at [121, 68] on div "Planned Maint Dubai (Al Maktoum Intl) Planned Maint No Crew No Crew No Crew Pla…" at bounding box center [349, 119] width 552 height 193
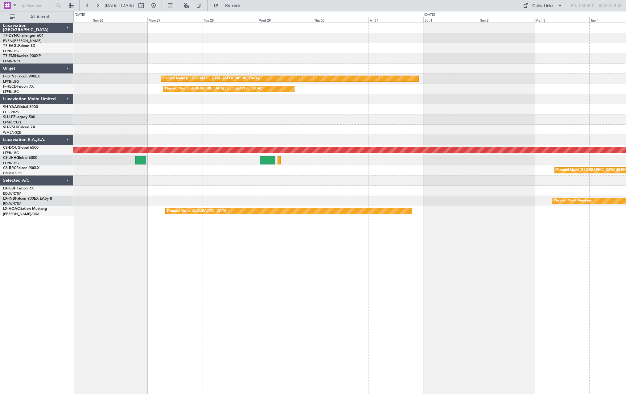
click at [130, 68] on div "Planned Maint [GEOGRAPHIC_DATA] ([GEOGRAPHIC_DATA]) Planned Maint [GEOGRAPHIC_D…" at bounding box center [349, 119] width 552 height 193
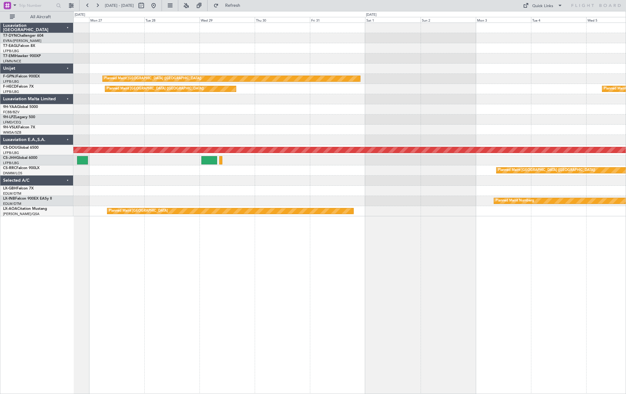
click at [142, 66] on div "Planned Maint [GEOGRAPHIC_DATA] ([GEOGRAPHIC_DATA]) Planned Maint [GEOGRAPHIC_D…" at bounding box center [349, 119] width 552 height 193
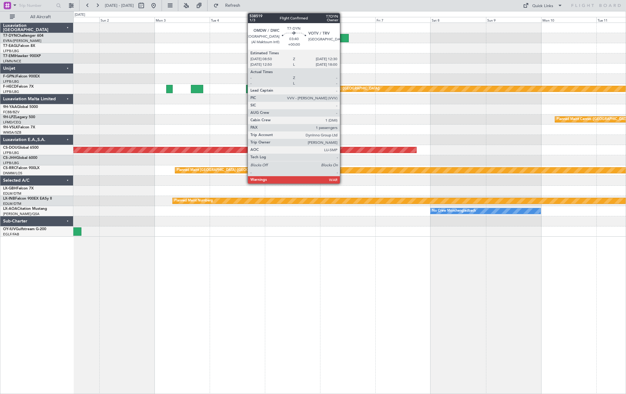
click at [343, 37] on div at bounding box center [344, 38] width 9 height 8
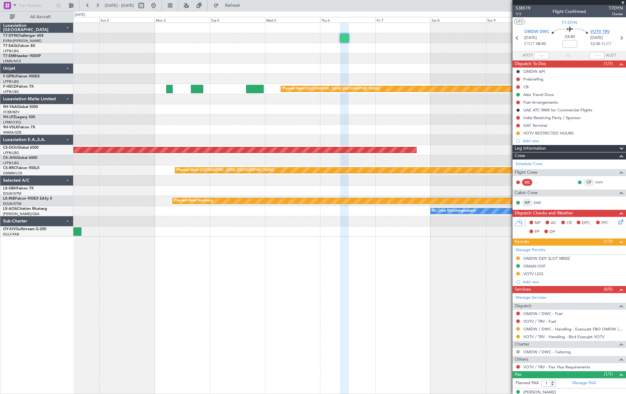
click at [596, 32] on span "VOTV TRV" at bounding box center [600, 32] width 20 height 6
click at [588, 337] on link "VOTV / TRV - Handling - Bird Execujet VOTV" at bounding box center [563, 336] width 81 height 5
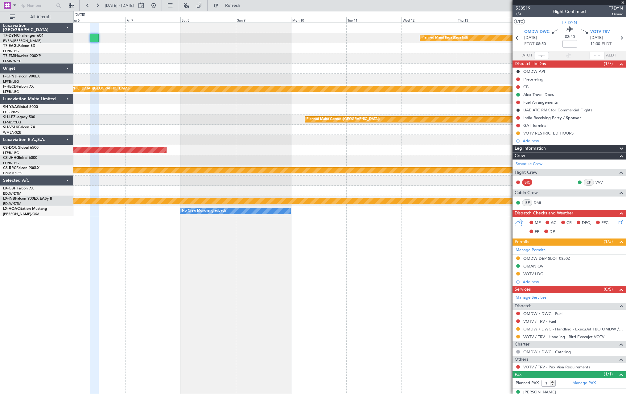
click at [142, 59] on div "Planned Maint Riga (Riga Intl) Planned Maint [GEOGRAPHIC_DATA] ([GEOGRAPHIC_DAT…" at bounding box center [349, 119] width 552 height 193
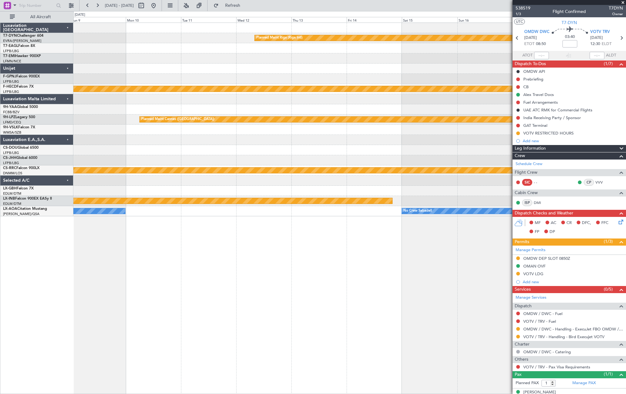
click at [169, 64] on div "Planned Maint Riga (Riga Intl) Planned Maint [GEOGRAPHIC_DATA] ([GEOGRAPHIC_DAT…" at bounding box center [349, 119] width 552 height 193
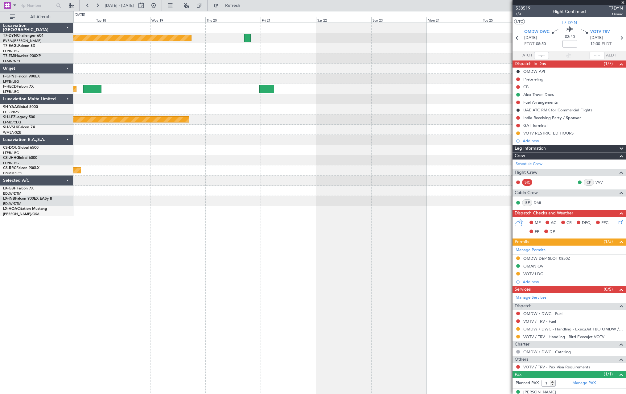
click at [247, 72] on div "Planned Maint Riga (Riga Intl) Planned Maint [GEOGRAPHIC_DATA] ([GEOGRAPHIC_DAT…" at bounding box center [349, 119] width 552 height 193
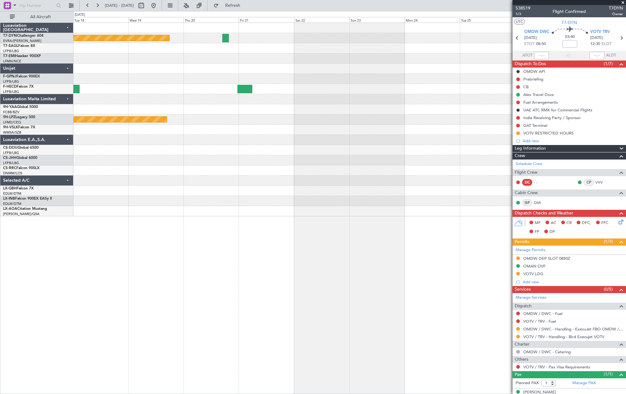
click at [412, 71] on div at bounding box center [349, 69] width 552 height 10
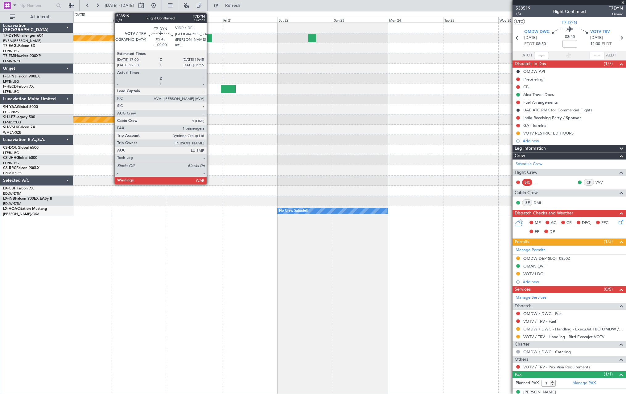
click at [209, 38] on div at bounding box center [209, 38] width 6 height 8
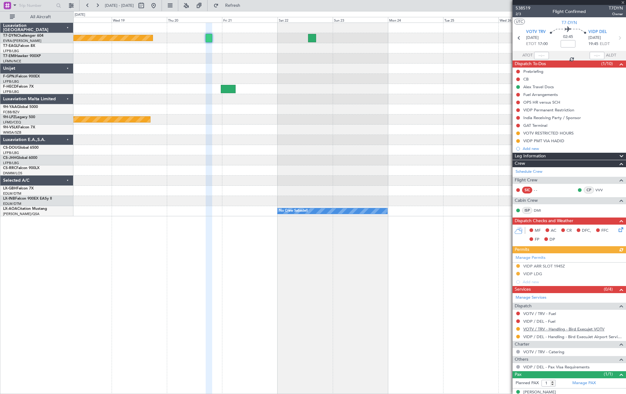
click at [546, 329] on link "VOTV / TRV - Handling - Bird Execujet VOTV" at bounding box center [563, 328] width 81 height 5
click at [243, 6] on span "Refresh" at bounding box center [233, 5] width 26 height 4
click at [407, 96] on div "Planned Maint Riga (Riga Intl) Planned Maint [GEOGRAPHIC_DATA] ([GEOGRAPHIC_DAT…" at bounding box center [349, 119] width 552 height 193
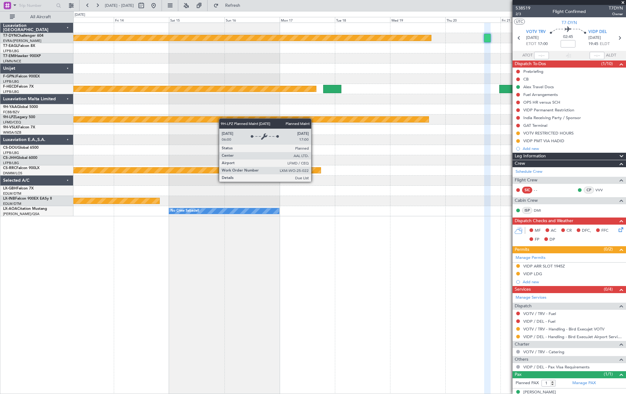
click at [383, 115] on div "Planned Maint Riga (Riga Intl) Planned Maint [GEOGRAPHIC_DATA] ([GEOGRAPHIC_DAT…" at bounding box center [349, 119] width 552 height 193
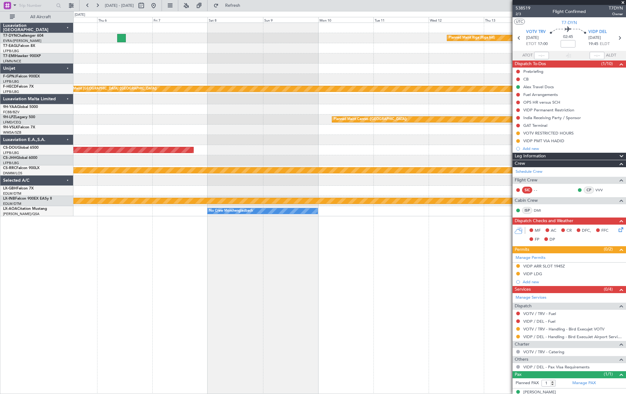
click at [395, 103] on div "Planned Maint Riga (Riga Intl) Planned Maint [GEOGRAPHIC_DATA] ([GEOGRAPHIC_DAT…" at bounding box center [349, 119] width 552 height 193
click at [433, 102] on div "Planned Maint Riga (Riga Intl) Planned Maint [GEOGRAPHIC_DATA] ([GEOGRAPHIC_DAT…" at bounding box center [349, 119] width 552 height 193
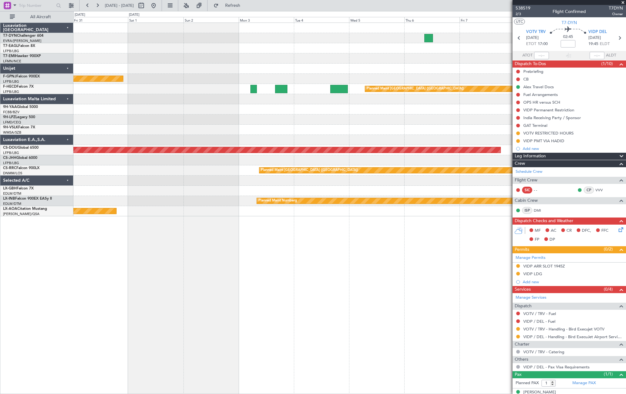
click at [326, 116] on div "Planned Maint Cannes ([GEOGRAPHIC_DATA])" at bounding box center [349, 119] width 552 height 10
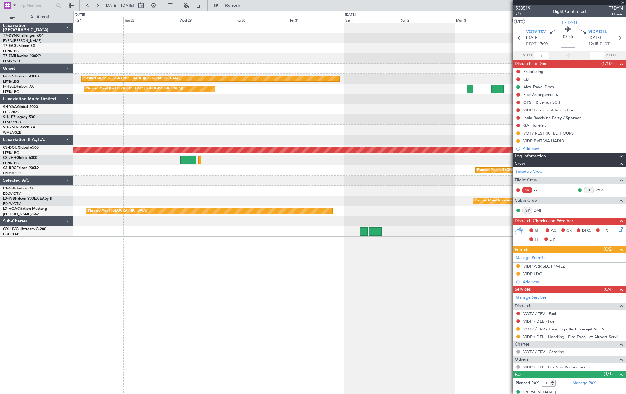
click at [275, 117] on div at bounding box center [349, 119] width 552 height 10
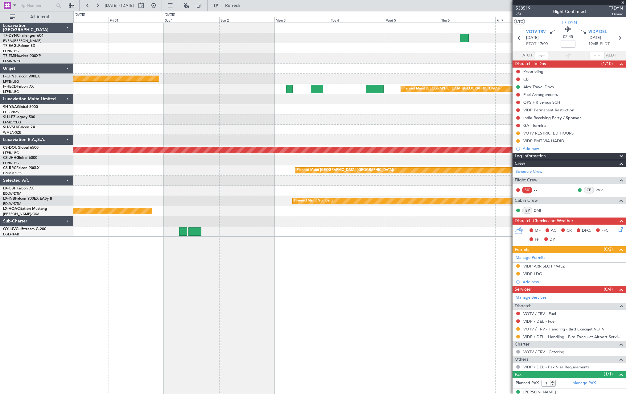
click at [164, 122] on div "Planned Maint [GEOGRAPHIC_DATA] ([GEOGRAPHIC_DATA]) Planned Maint [GEOGRAPHIC_D…" at bounding box center [349, 130] width 552 height 214
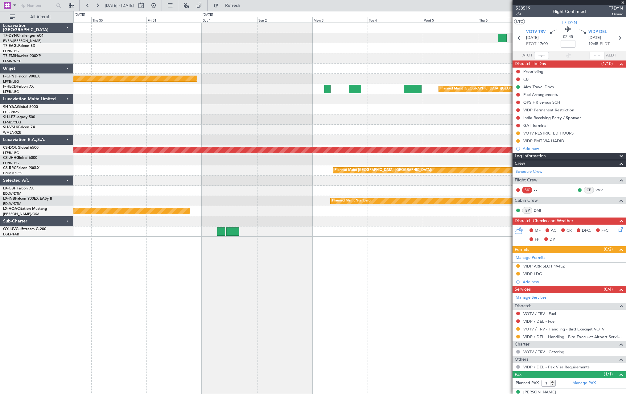
click at [282, 113] on div at bounding box center [349, 109] width 552 height 10
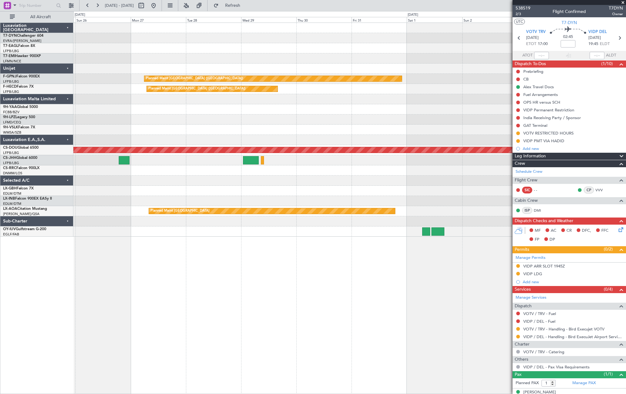
click at [337, 123] on div "Planned Maint [GEOGRAPHIC_DATA] ([GEOGRAPHIC_DATA]) Planned Maint [GEOGRAPHIC_D…" at bounding box center [349, 130] width 552 height 214
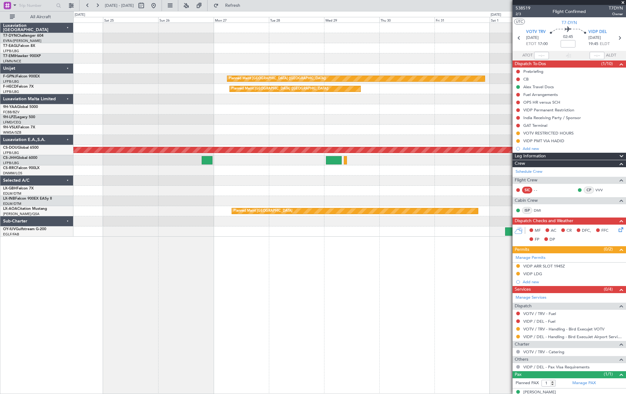
click at [355, 130] on div "Planned Maint [GEOGRAPHIC_DATA] ([GEOGRAPHIC_DATA]) No Crew Planned Maint [GEOG…" at bounding box center [349, 130] width 552 height 214
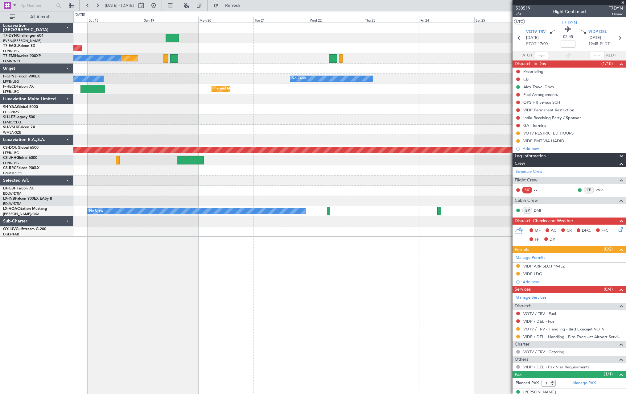
click at [358, 104] on div "Planned Maint Dubai (Al Maktoum Intl) Planned Maint No Crew Planned Maint [GEOG…" at bounding box center [349, 130] width 552 height 214
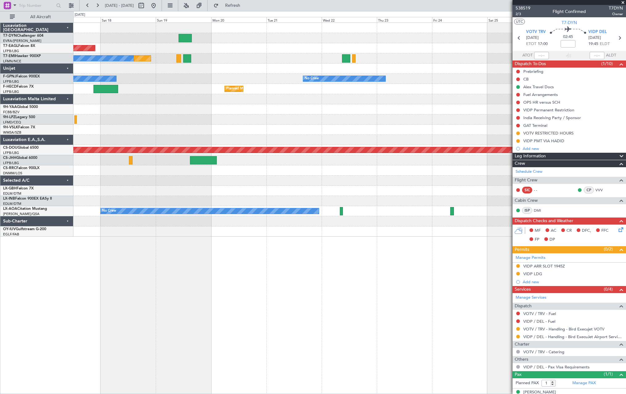
click at [389, 97] on div "Planned Maint Dubai (Al Maktoum Intl) Planned Maint No Crew Planned Maint [GEOG…" at bounding box center [349, 130] width 552 height 214
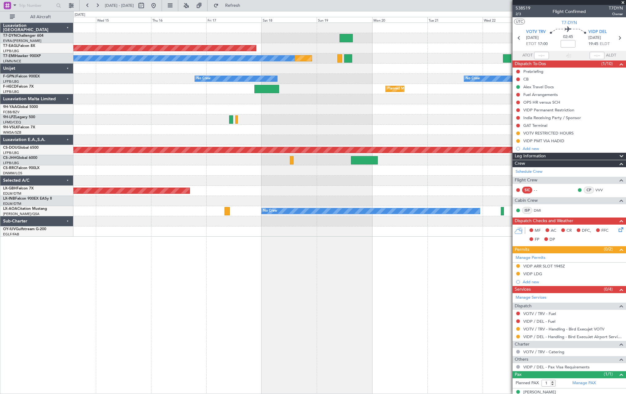
click at [332, 127] on div at bounding box center [349, 130] width 552 height 10
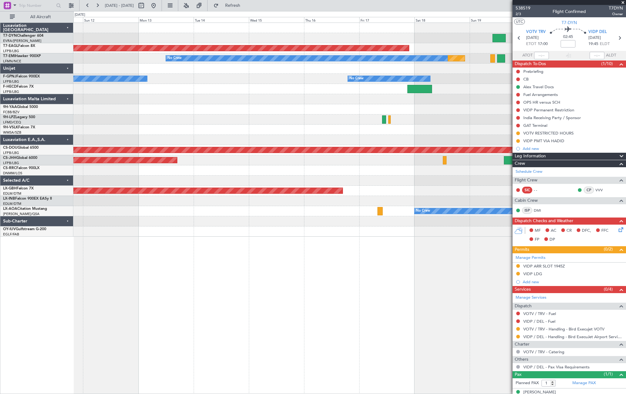
click at [428, 86] on div "Planned Maint Dubai (Al Maktoum Intl) Planned Maint No Crew No Crew No Crew No …" at bounding box center [349, 130] width 552 height 214
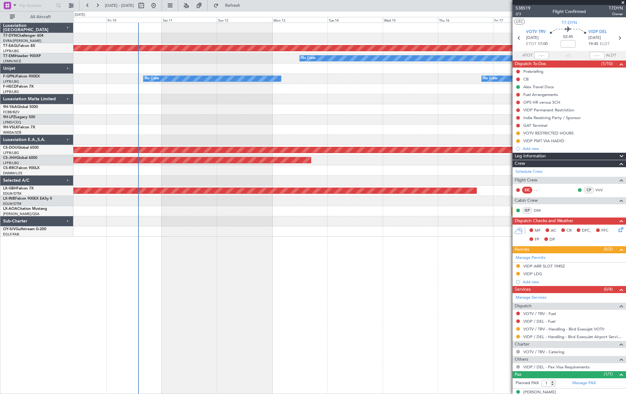
click at [103, 125] on div "Planned Maint Dubai (Al Maktoum Intl) Planned Maint No Crew No Crew No Crew No …" at bounding box center [349, 130] width 552 height 214
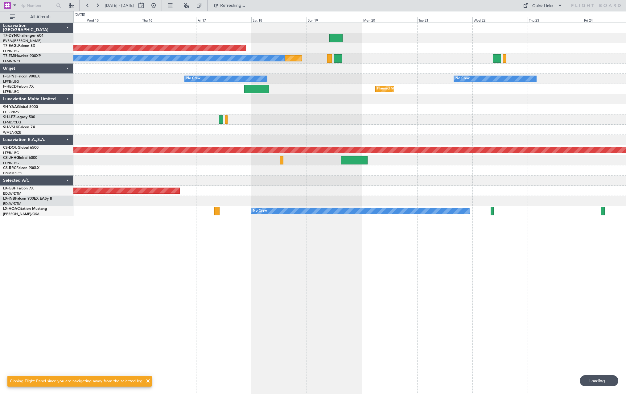
click at [152, 121] on div "Planned Maint Dubai (Al Maktoum Intl) Planned Maint No Crew No Crew No Crew Pla…" at bounding box center [349, 119] width 552 height 193
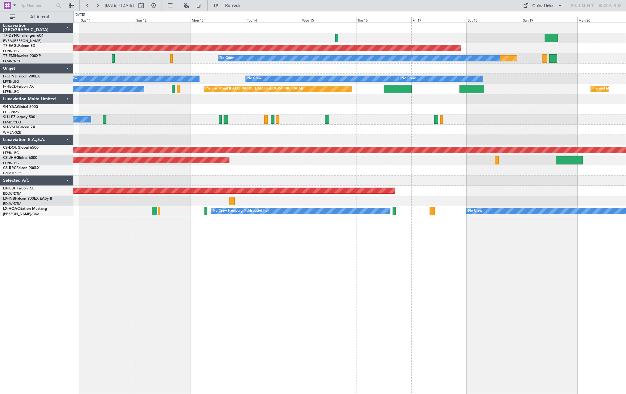
click at [524, 113] on div "Planned Maint Dubai (Al Maktoum Intl) Planned Maint No Crew No Crew No Crew No …" at bounding box center [349, 119] width 552 height 193
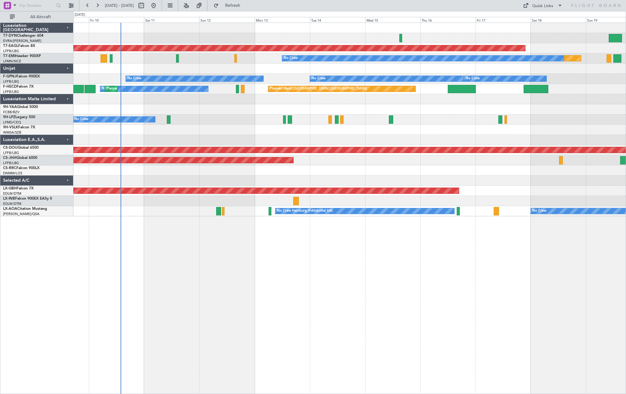
click at [200, 130] on div at bounding box center [349, 130] width 552 height 10
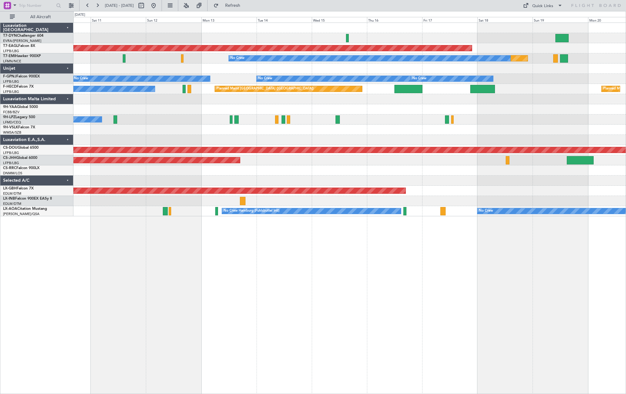
click at [299, 176] on div "Planned Maint Dubai (Al Maktoum Intl) Planned Maint No Crew No Crew No Crew No …" at bounding box center [349, 119] width 552 height 193
click at [549, 6] on div "Quick Links" at bounding box center [542, 6] width 21 height 6
click at [548, 22] on button "Trip Builder" at bounding box center [543, 20] width 46 height 15
click at [246, 6] on span "Refresh" at bounding box center [233, 5] width 26 height 4
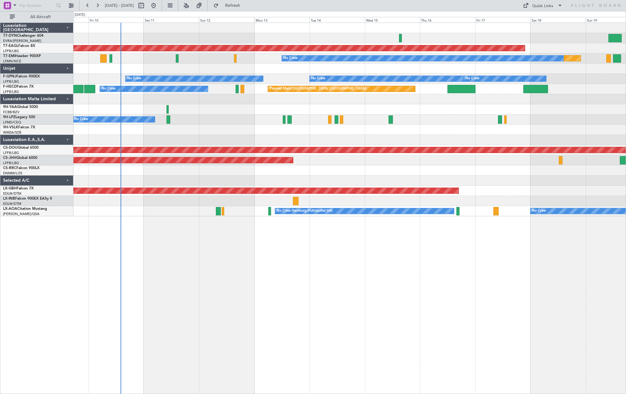
click at [254, 255] on div "Planned Maint Dubai (Al Maktoum Intl) Planned Maint No Crew No Crew No Crew No …" at bounding box center [349, 208] width 553 height 371
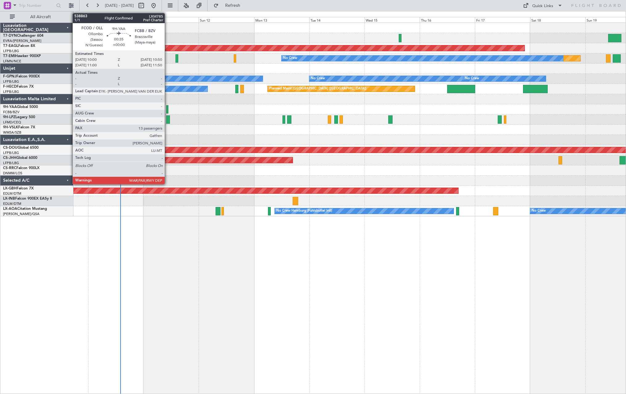
click at [167, 107] on div at bounding box center [167, 109] width 2 height 8
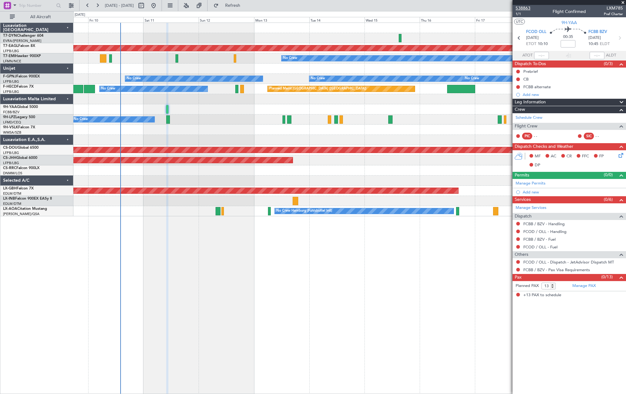
click at [522, 6] on span "538863" at bounding box center [523, 8] width 15 height 6
click at [246, 5] on span "Refresh" at bounding box center [233, 5] width 26 height 4
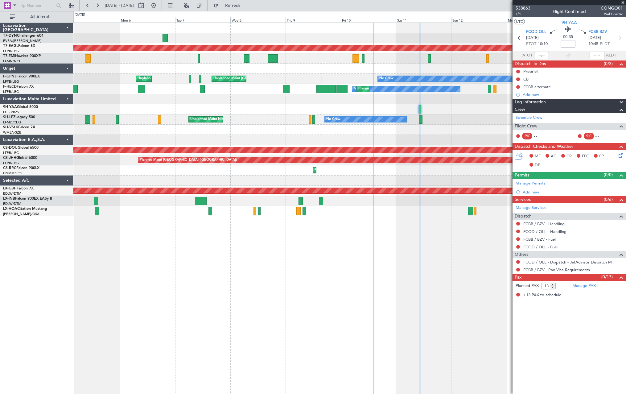
click at [439, 126] on div at bounding box center [349, 130] width 552 height 10
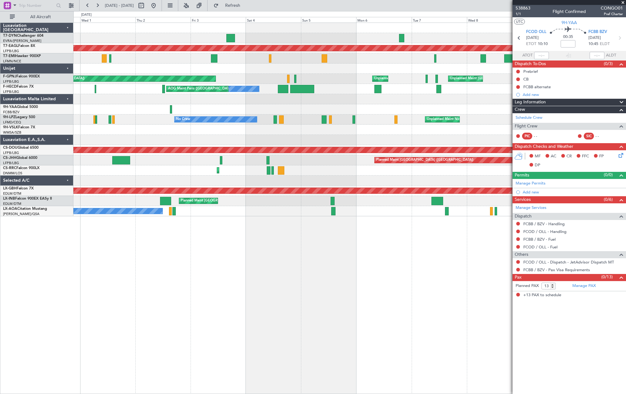
click at [417, 101] on div "Planned Maint Dubai (Al Maktoum Intl) No Crew Planned Maint [GEOGRAPHIC_DATA] (…" at bounding box center [349, 119] width 552 height 193
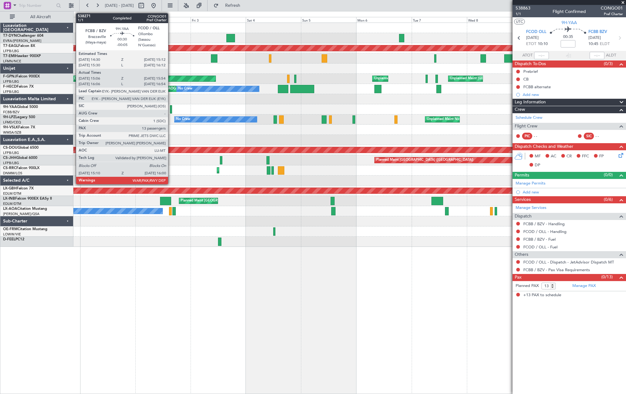
click at [171, 107] on div at bounding box center [171, 109] width 2 height 8
type input "-00:05"
type input "15:16"
type input "15:52"
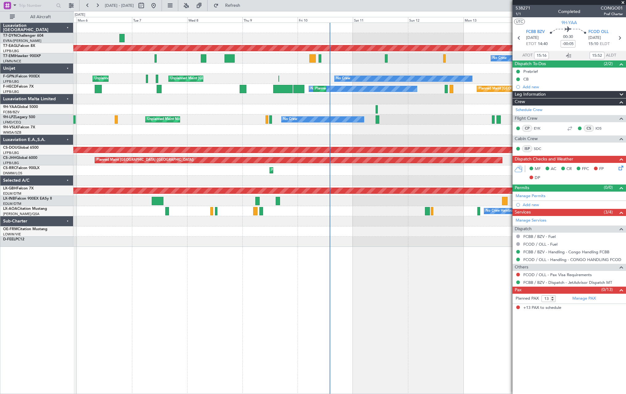
click at [202, 113] on div "Planned Maint Dubai (Al Maktoum Intl) No Crew Planned Maint Unplanned Maint [GE…" at bounding box center [349, 135] width 552 height 224
click at [266, 117] on div "Unplanned Maint Nice ([GEOGRAPHIC_DATA]) No Crew No Crew" at bounding box center [349, 119] width 552 height 10
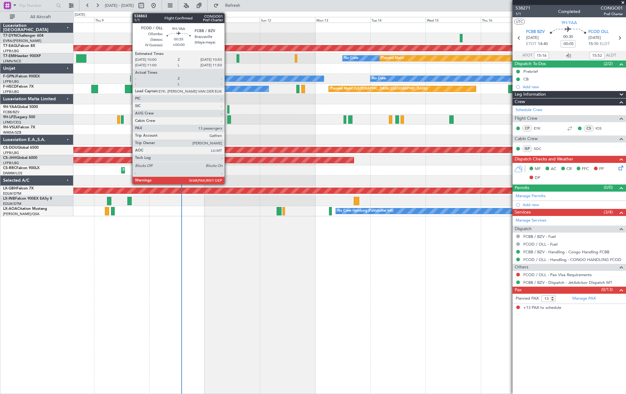
click at [227, 108] on div at bounding box center [228, 109] width 2 height 8
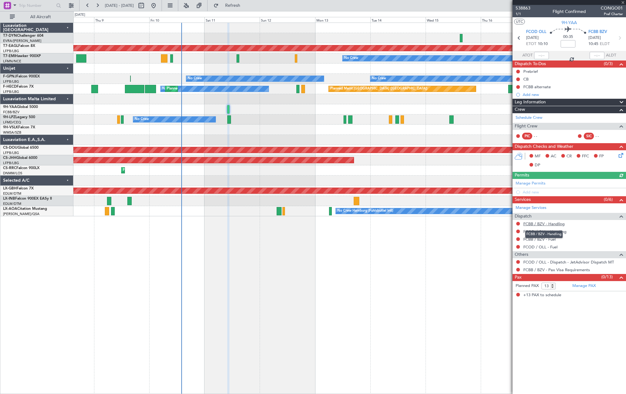
click at [553, 221] on link "FCBB / BZV - Handling" at bounding box center [543, 223] width 41 height 5
click at [246, 8] on span "Refresh" at bounding box center [233, 5] width 26 height 4
click at [551, 232] on link "FCOD / OLL - Handling" at bounding box center [544, 231] width 43 height 5
drag, startPoint x: 251, startPoint y: 6, endPoint x: 243, endPoint y: 9, distance: 8.7
click at [246, 6] on span "Refresh" at bounding box center [233, 5] width 26 height 4
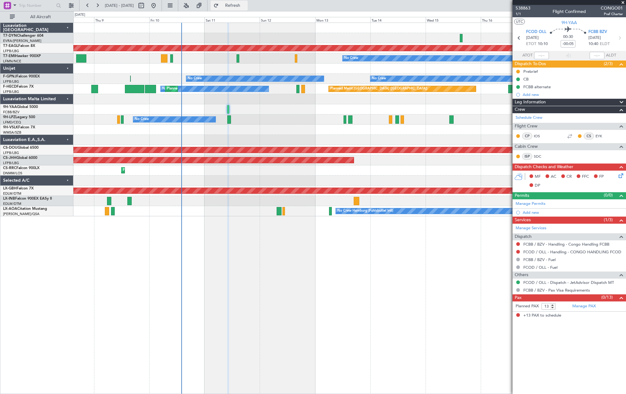
click at [248, 9] on button "Refresh" at bounding box center [229, 6] width 37 height 10
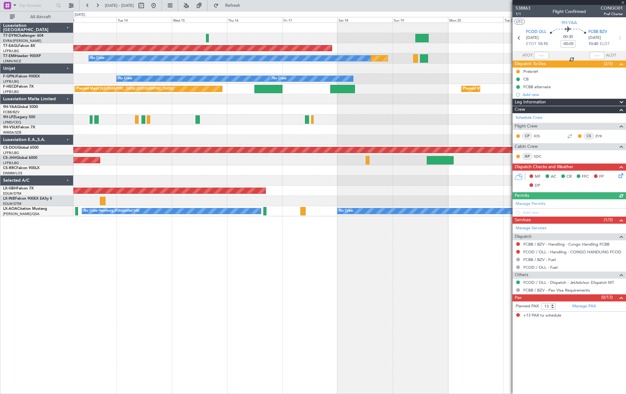
click at [135, 120] on div "Planned Maint Dubai (Al Maktoum Intl) Planned Maint No Crew No Crew No Crew No …" at bounding box center [349, 119] width 552 height 193
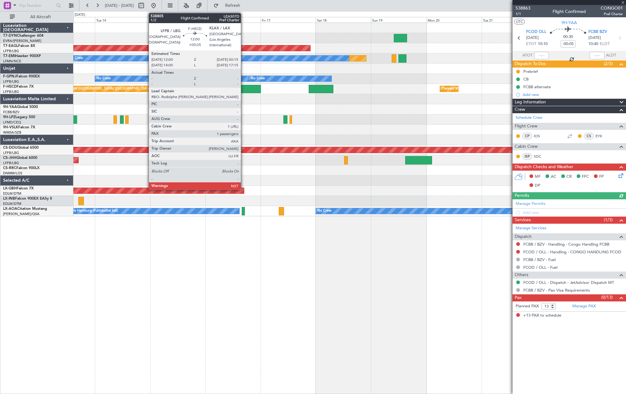
click at [244, 87] on div at bounding box center [247, 89] width 28 height 8
type input "+00:25"
type input "1"
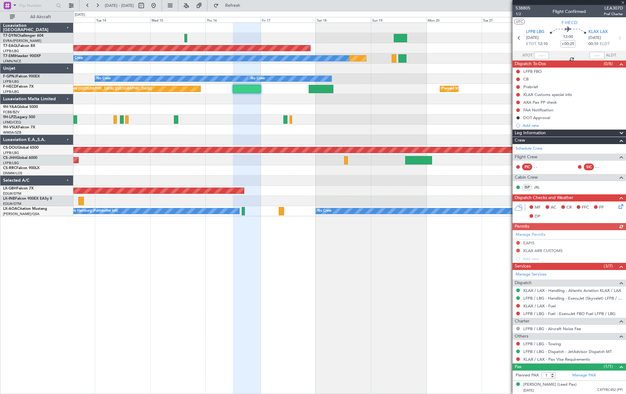
click at [516, 358] on div at bounding box center [518, 359] width 5 height 5
click at [517, 360] on button at bounding box center [518, 359] width 4 height 4
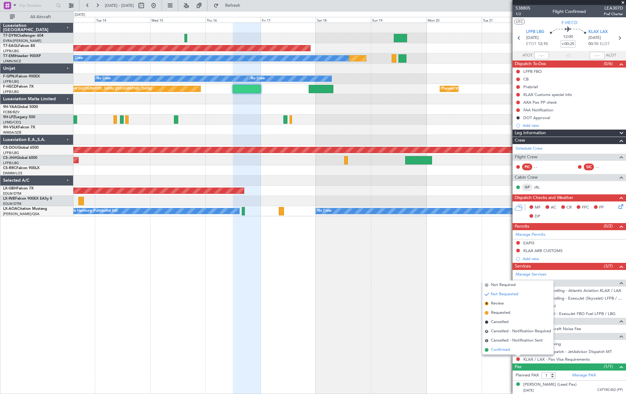
click at [487, 350] on span at bounding box center [487, 350] width 4 height 4
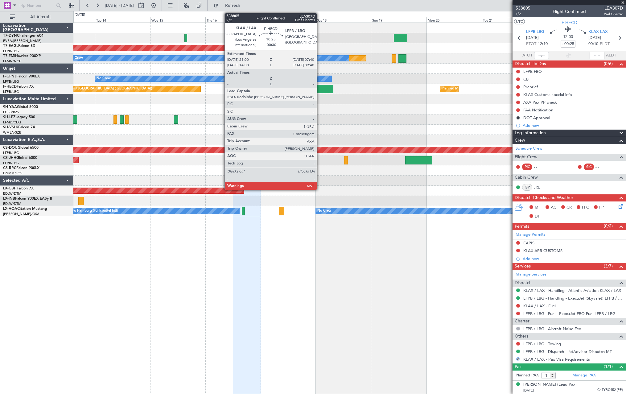
click at [320, 89] on div at bounding box center [321, 89] width 25 height 8
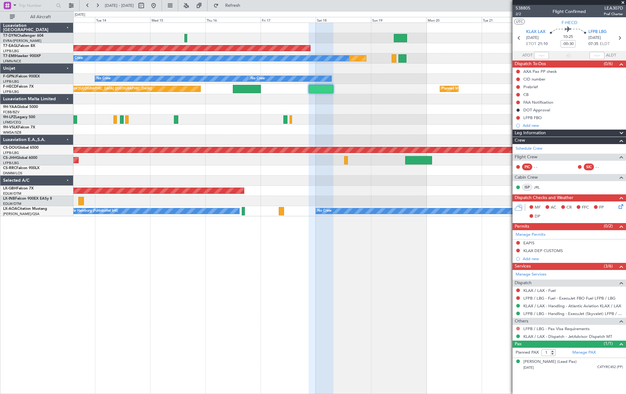
click at [517, 328] on button at bounding box center [518, 329] width 4 height 4
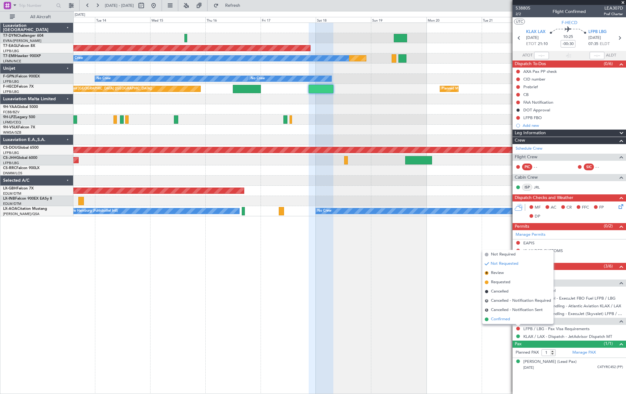
click at [485, 318] on span at bounding box center [487, 319] width 4 height 4
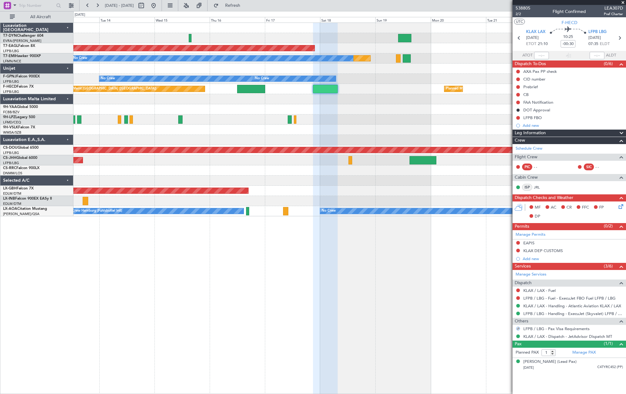
click at [353, 116] on div "Planned Maint Dubai (Al Maktoum Intl) Planned Maint No Crew No Crew No Crew No …" at bounding box center [349, 119] width 552 height 193
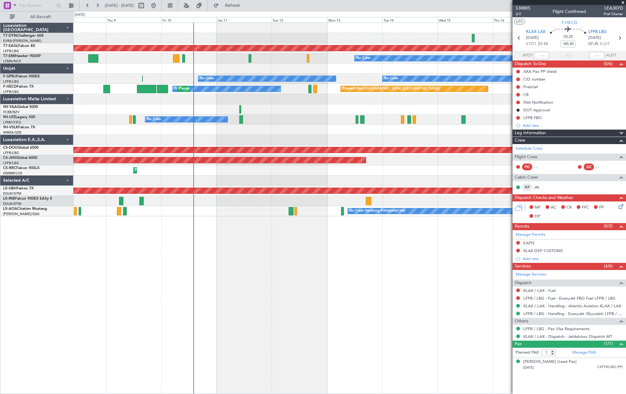
click at [424, 113] on div "Planned Maint Dubai (Al Maktoum Intl) Planned Maint No Crew No Crew No Crew No …" at bounding box center [349, 119] width 552 height 193
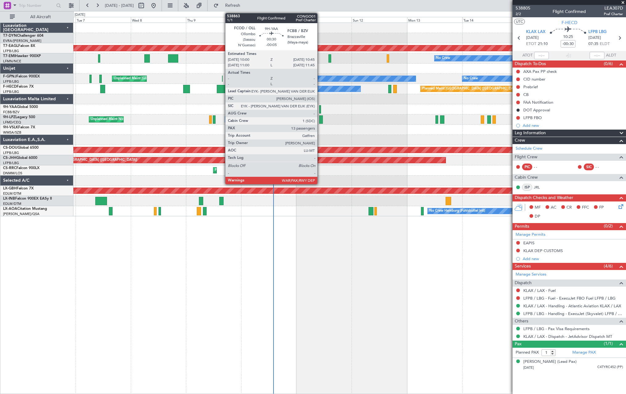
click at [320, 109] on div at bounding box center [320, 109] width 2 height 8
type input "-00:05"
type input "13"
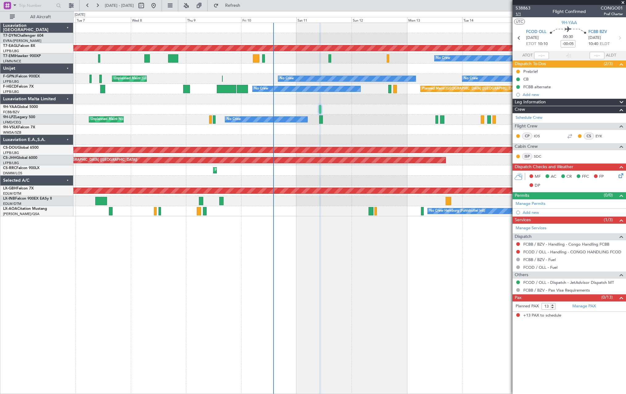
click at [521, 12] on span "1/1" at bounding box center [523, 13] width 15 height 5
